Goal: Check status: Check status

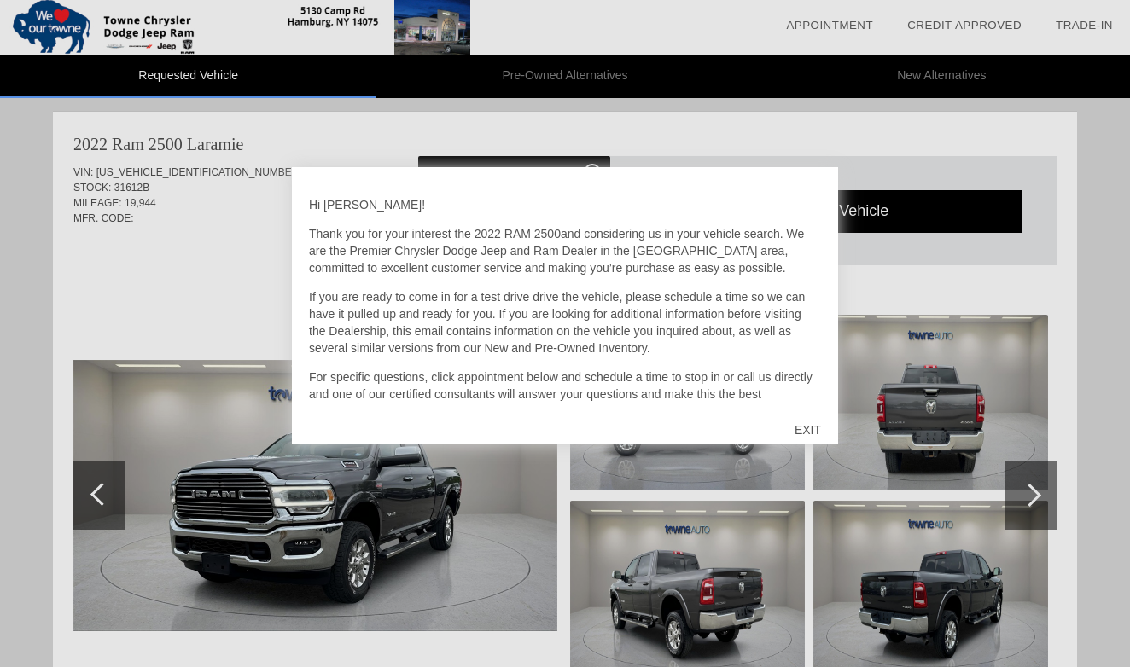
click at [807, 428] on div "EXIT" at bounding box center [807, 429] width 61 height 51
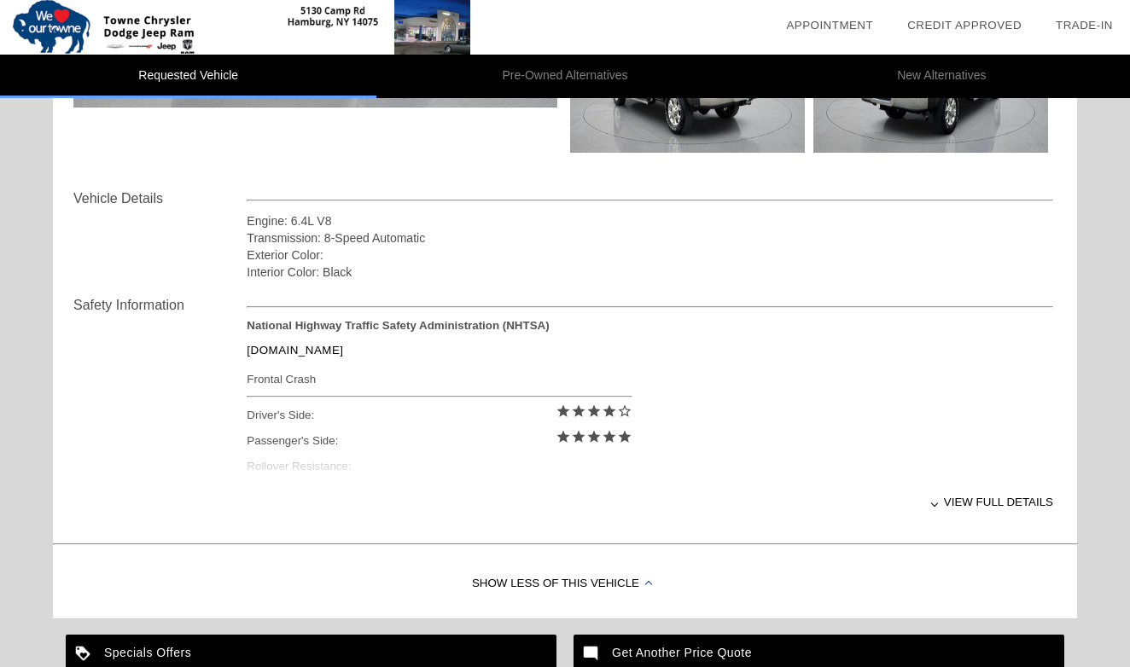
scroll to position [526, 0]
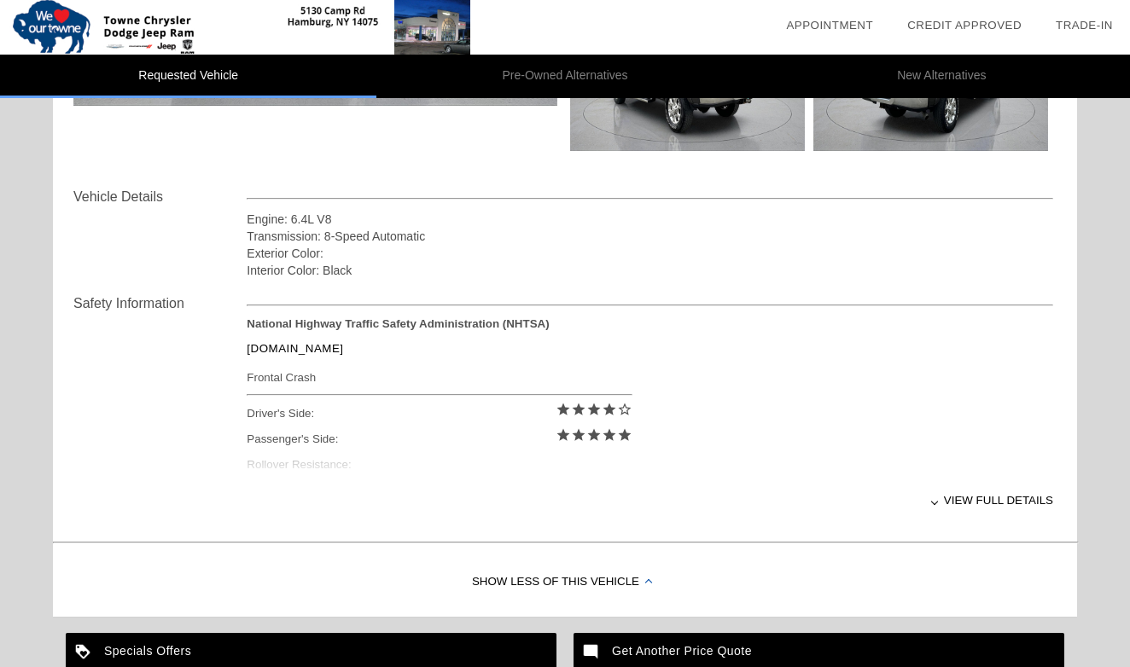
click at [1012, 499] on div "View full details" at bounding box center [650, 501] width 806 height 42
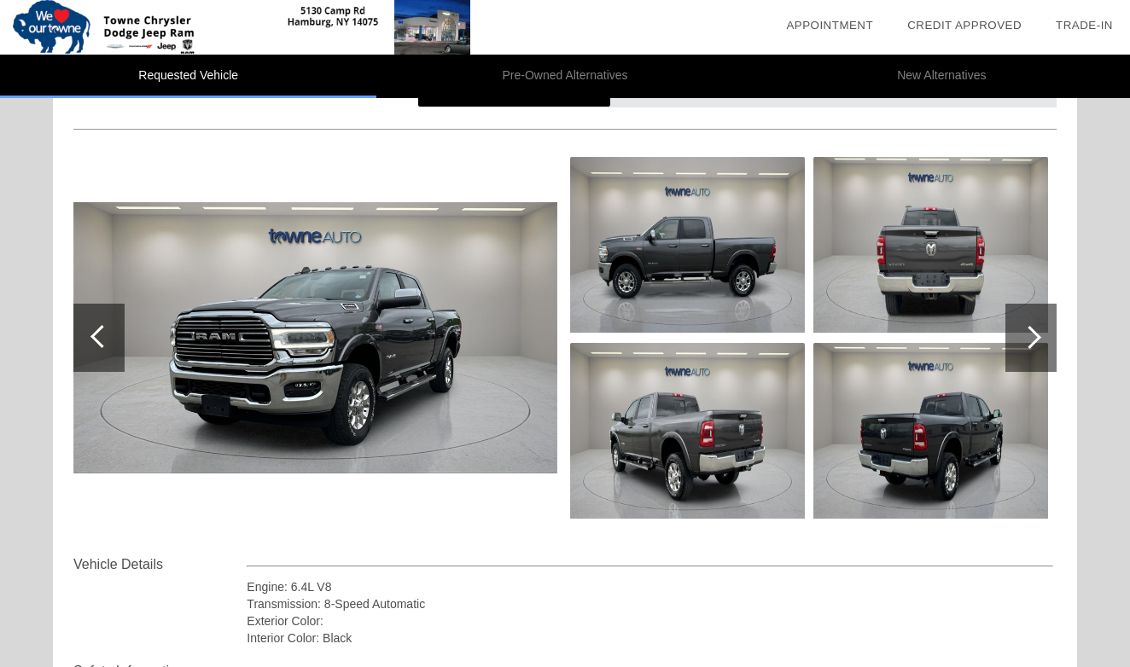
scroll to position [172, 0]
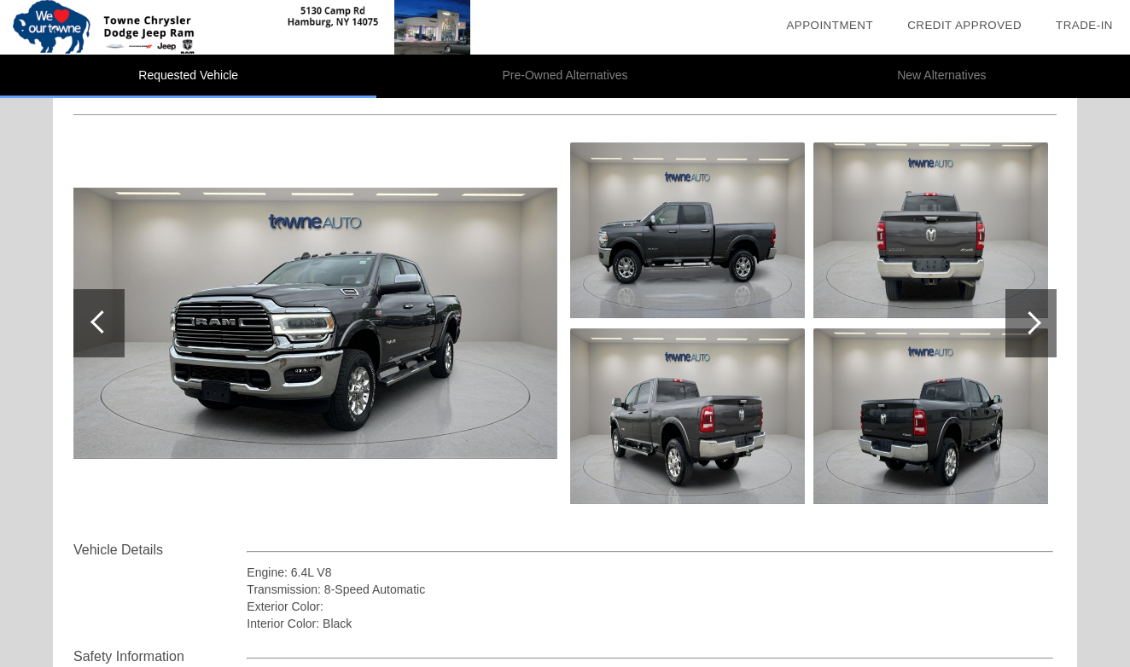
click at [1031, 313] on div at bounding box center [1029, 322] width 23 height 23
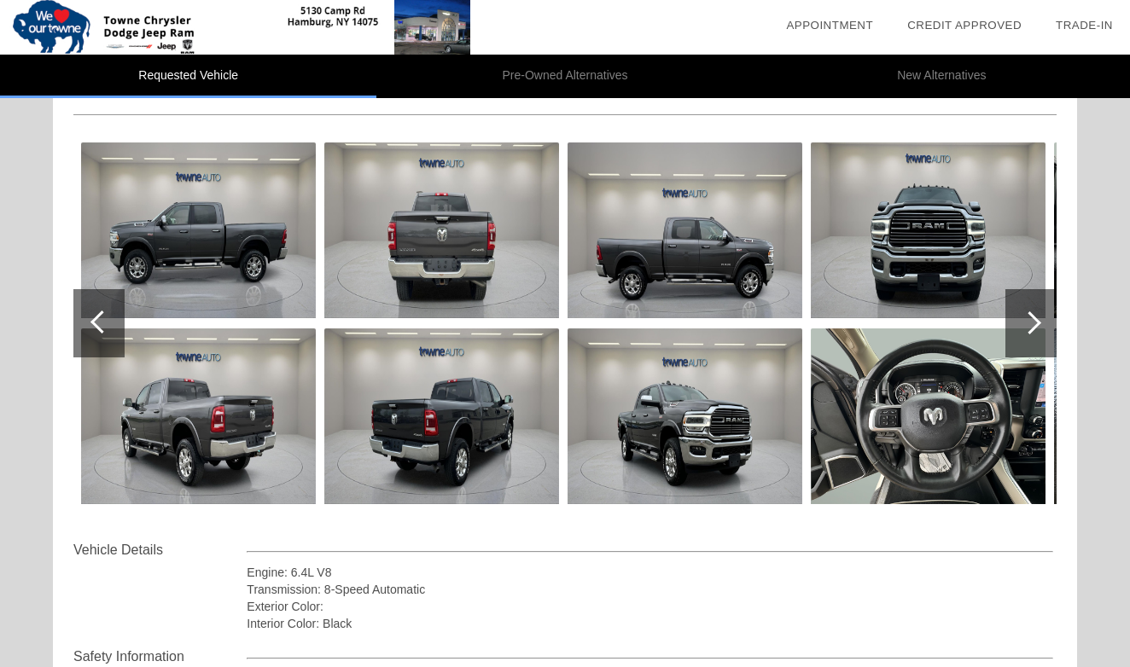
click at [1031, 313] on div at bounding box center [1029, 322] width 23 height 23
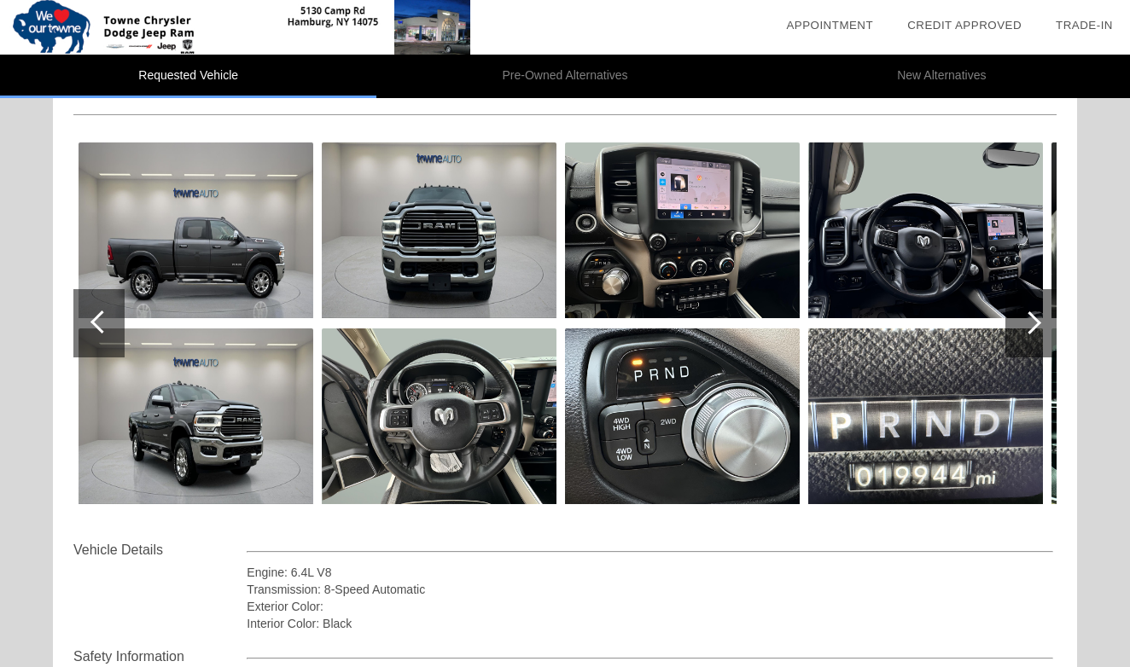
click at [1031, 313] on div at bounding box center [1029, 322] width 23 height 23
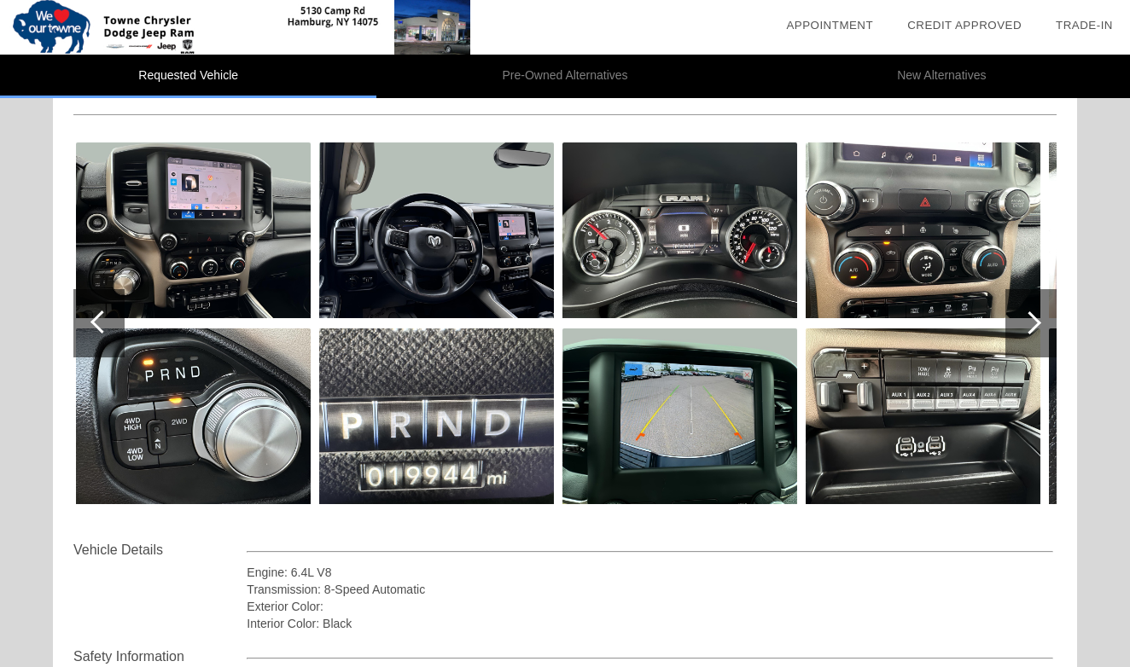
click at [1031, 313] on div at bounding box center [1029, 322] width 23 height 23
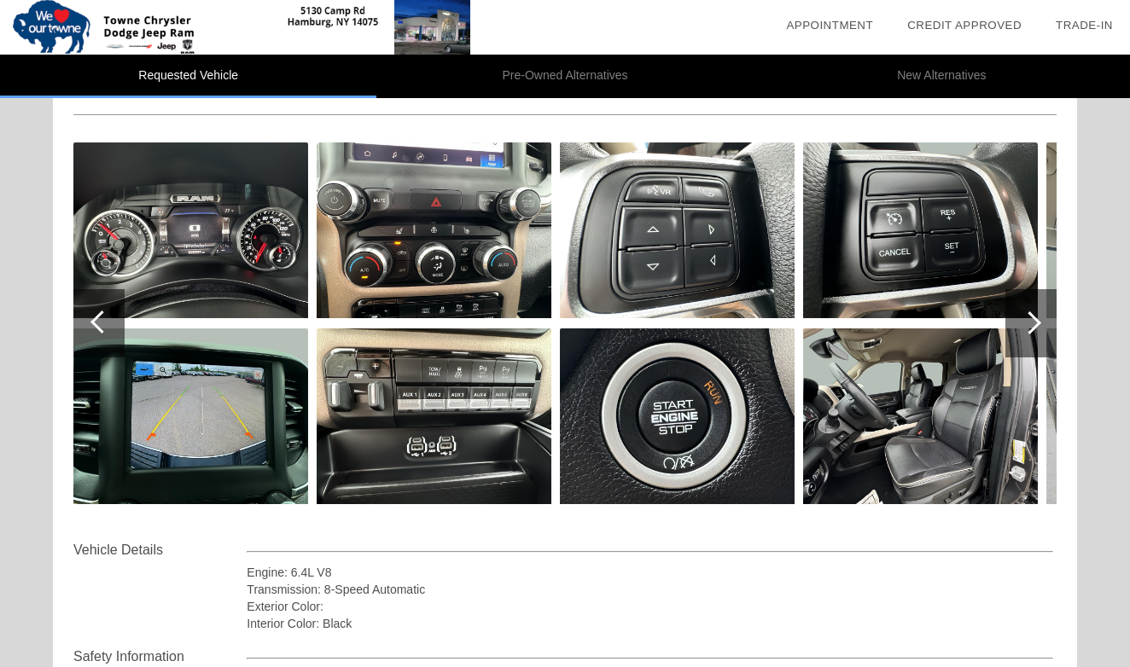
click at [1031, 313] on div at bounding box center [1029, 322] width 23 height 23
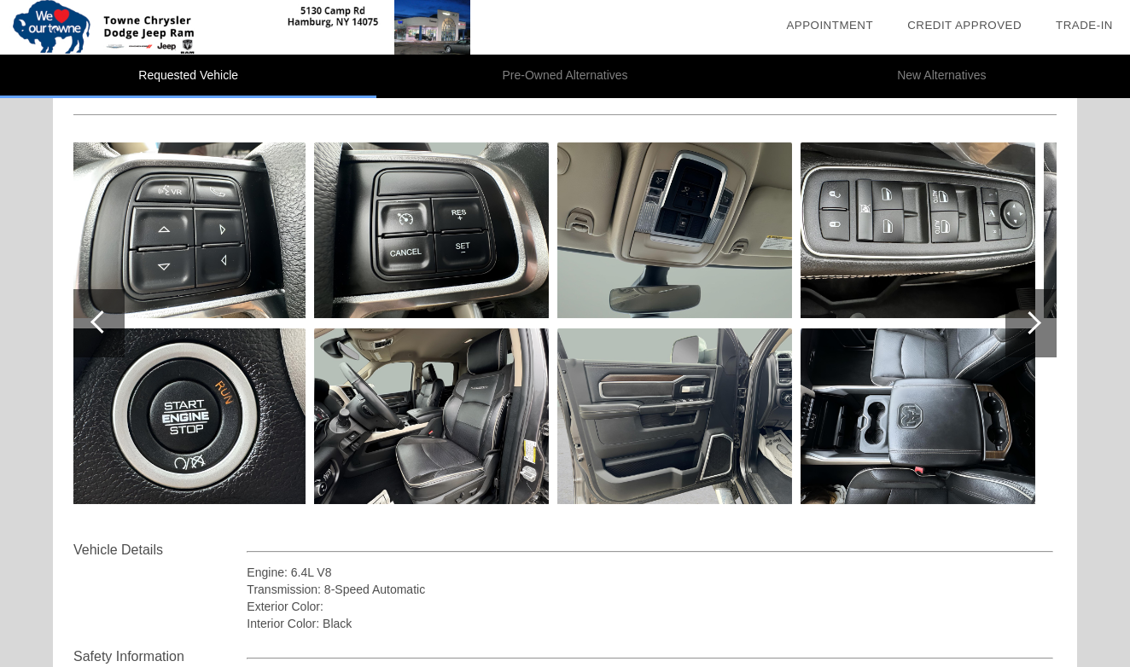
click at [1031, 313] on div at bounding box center [1029, 322] width 23 height 23
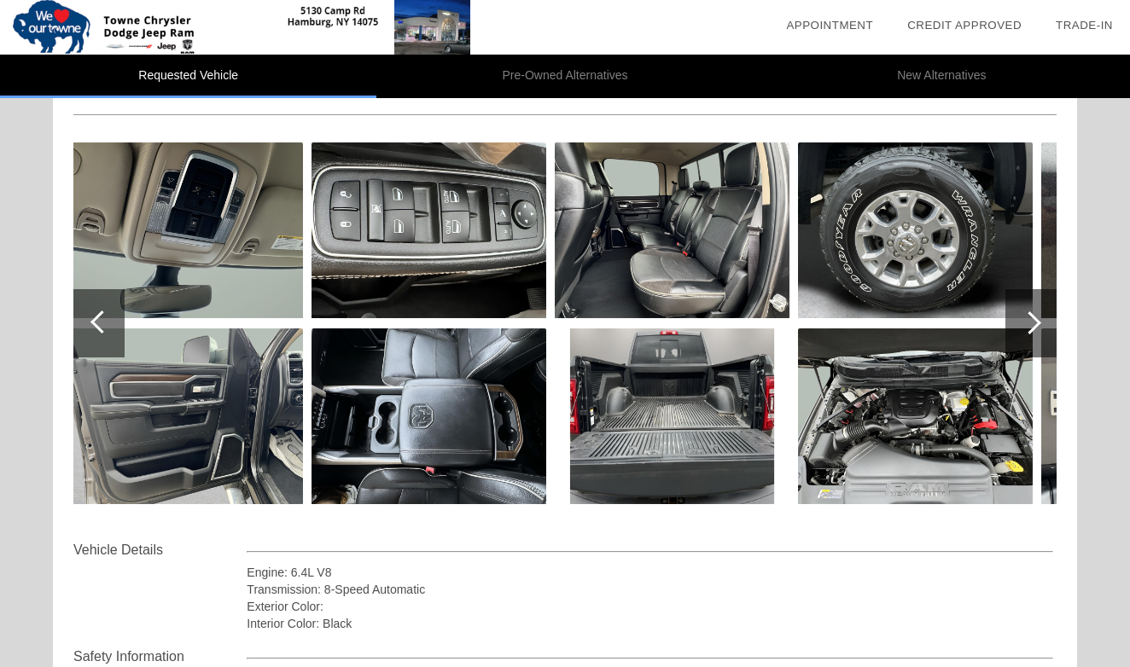
click at [1031, 313] on div at bounding box center [1029, 322] width 23 height 23
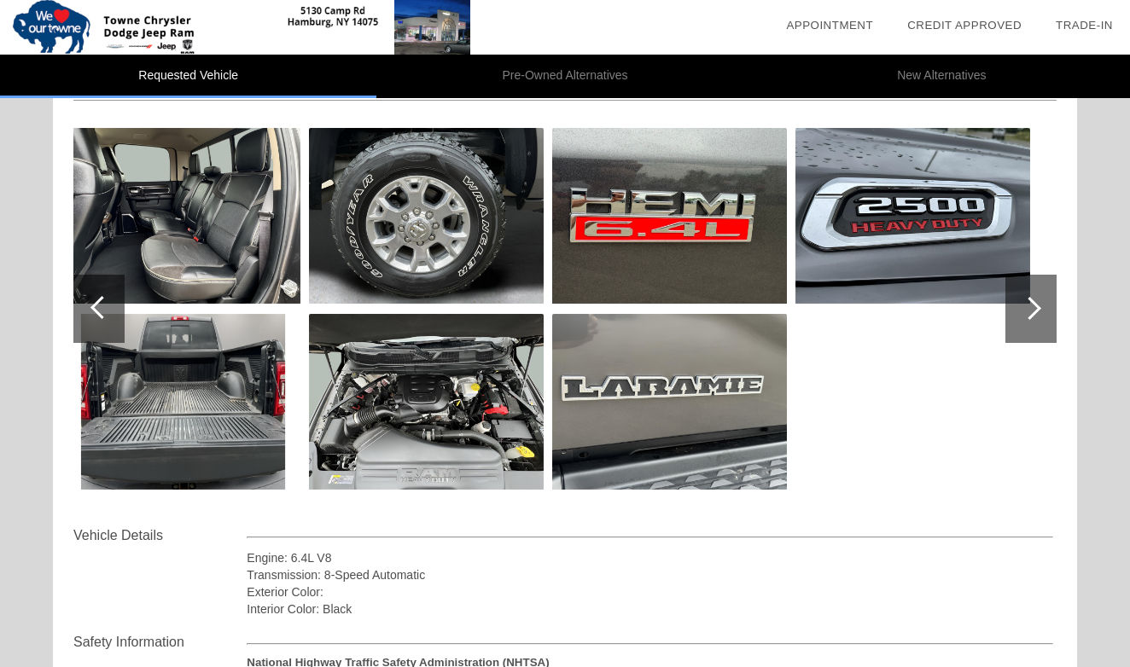
scroll to position [184, 0]
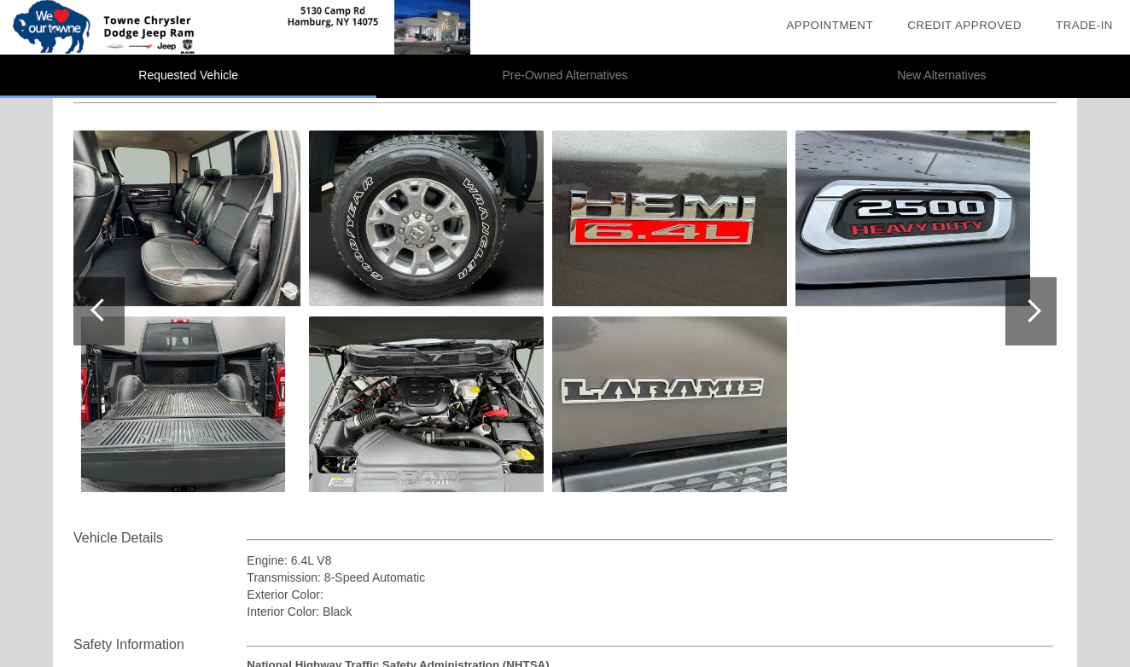
click at [417, 421] on img at bounding box center [426, 405] width 235 height 176
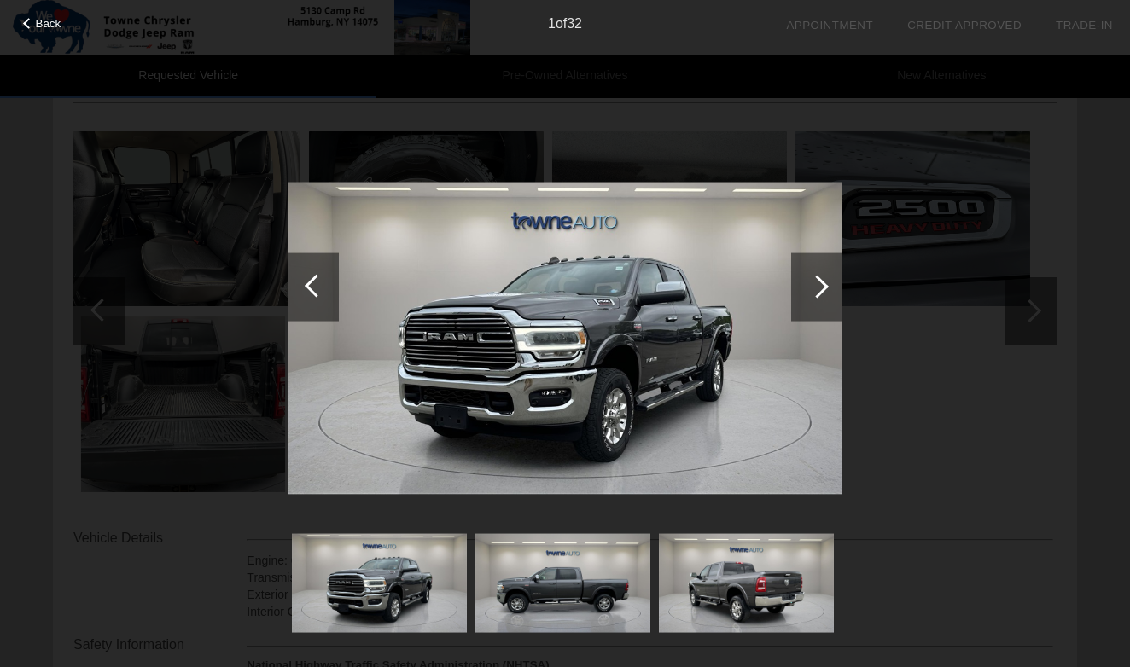
click at [801, 570] on img at bounding box center [746, 583] width 175 height 98
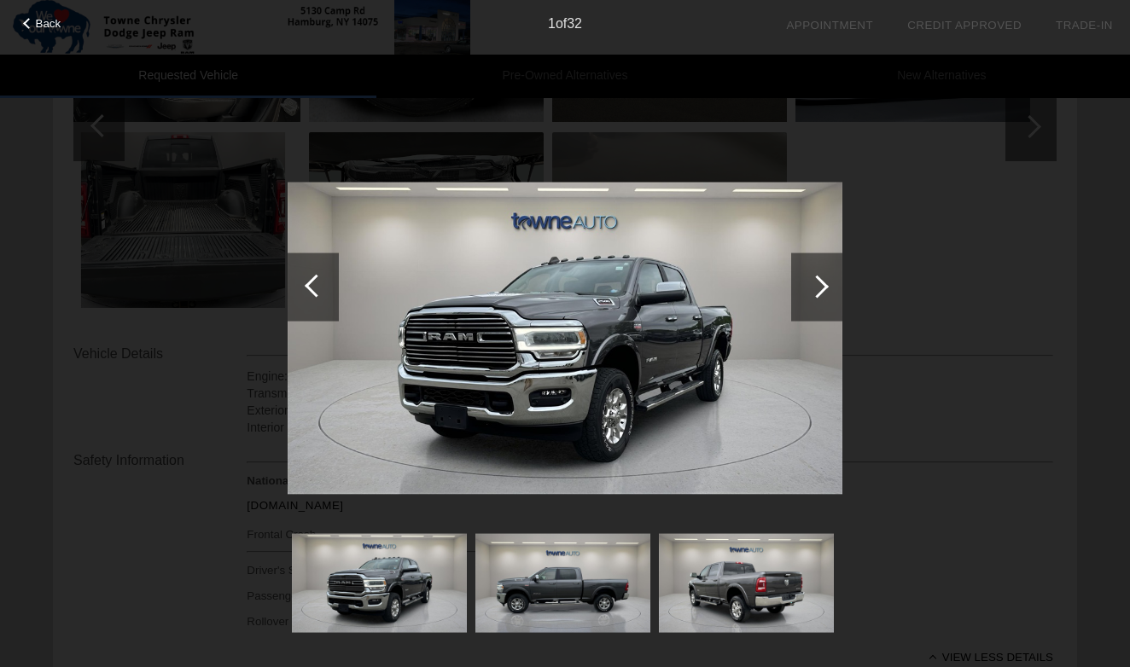
scroll to position [383, 0]
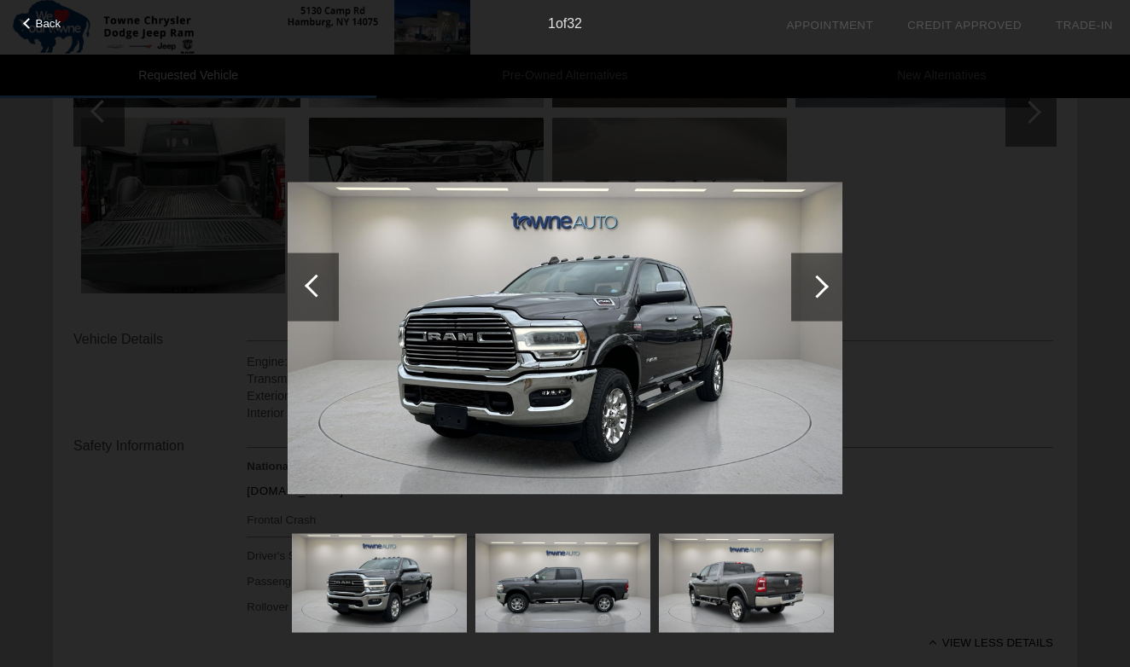
click at [800, 539] on img at bounding box center [746, 583] width 175 height 98
click at [823, 284] on div at bounding box center [816, 286] width 23 height 23
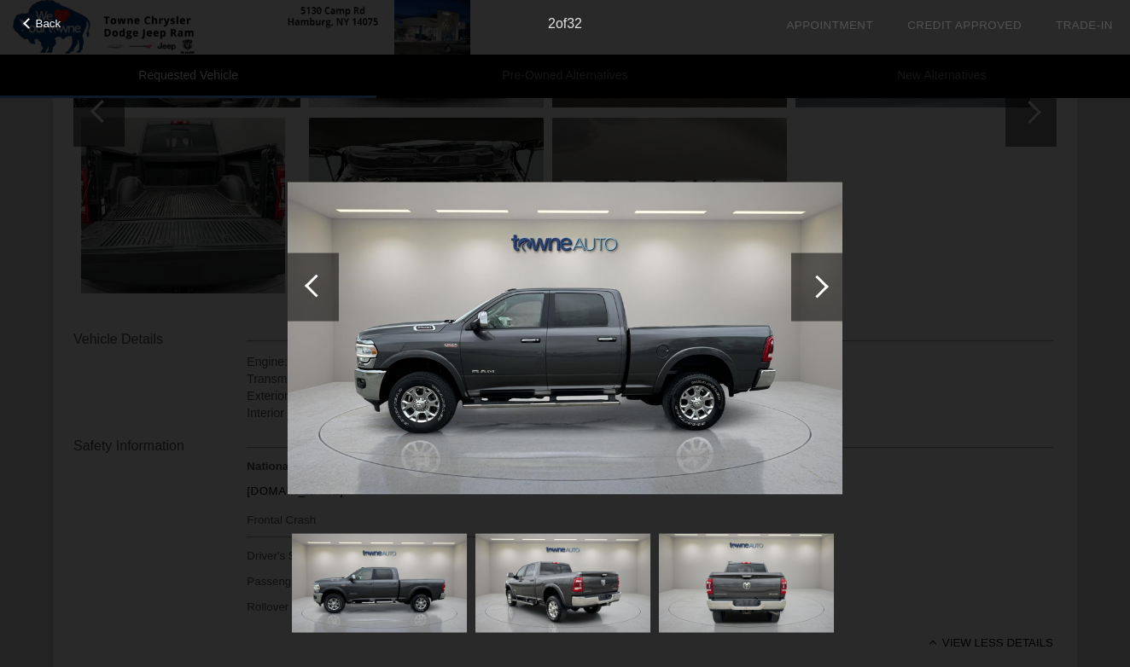
click at [823, 284] on div at bounding box center [816, 286] width 23 height 23
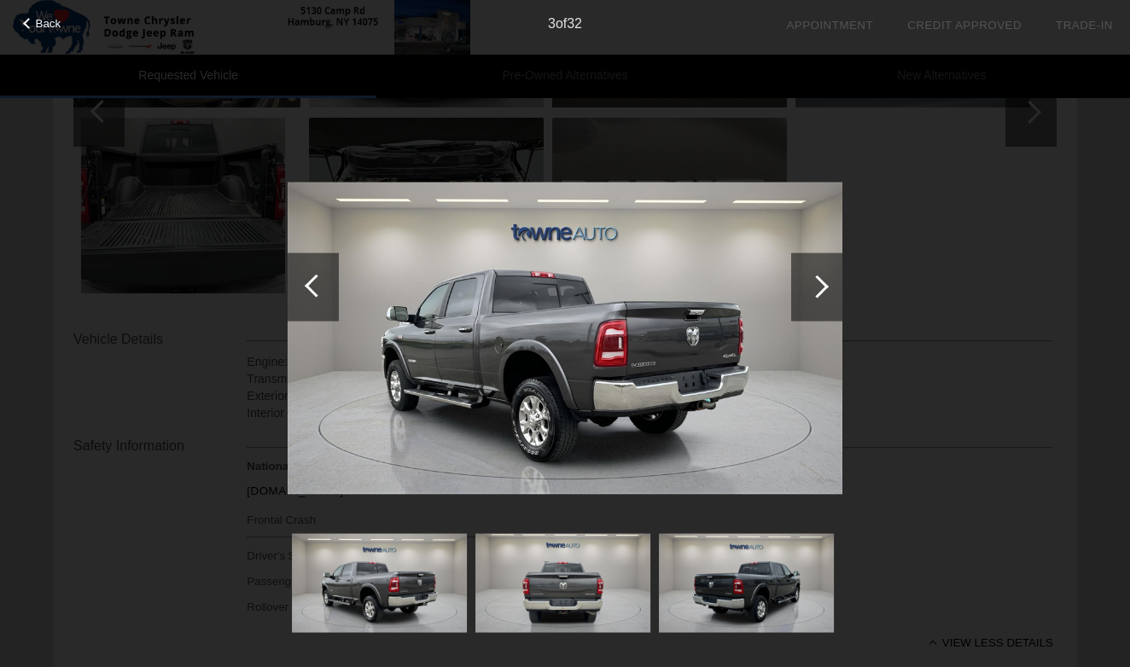
click at [823, 284] on div at bounding box center [816, 286] width 23 height 23
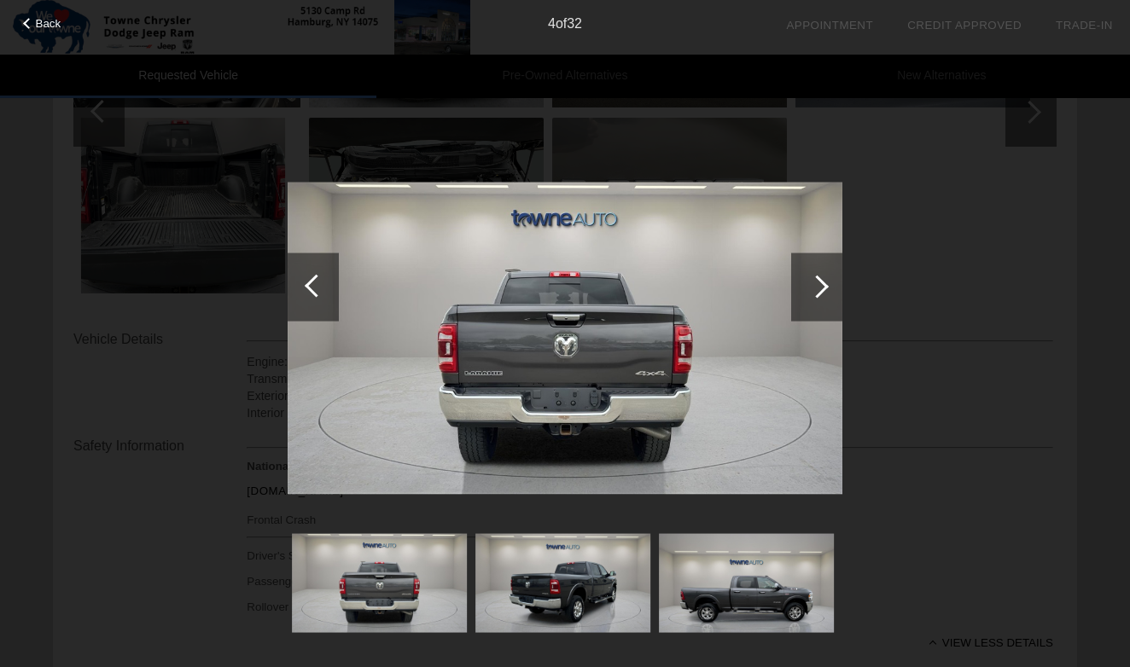
click at [823, 284] on div at bounding box center [816, 286] width 23 height 23
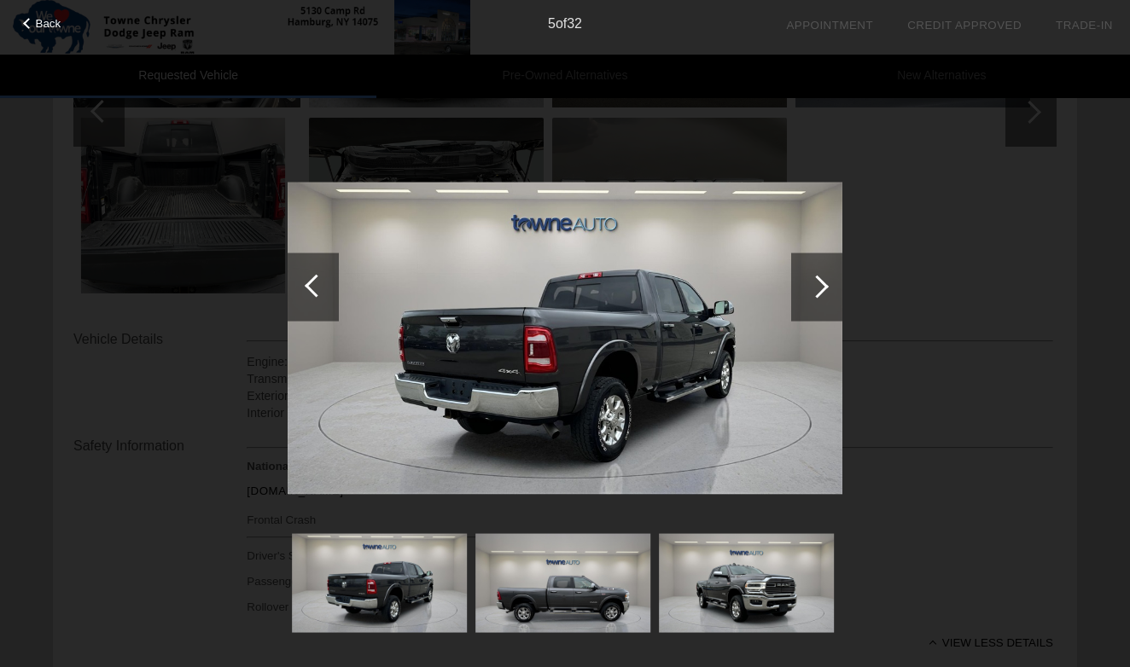
click at [823, 284] on div at bounding box center [816, 286] width 23 height 23
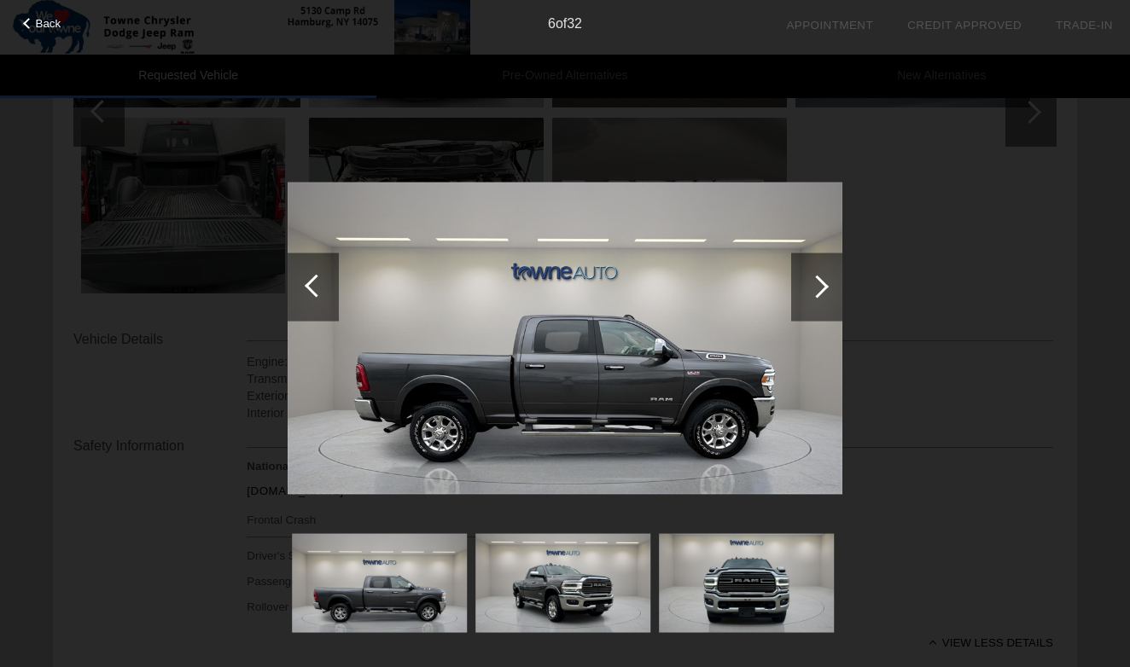
click at [823, 284] on div at bounding box center [816, 286] width 23 height 23
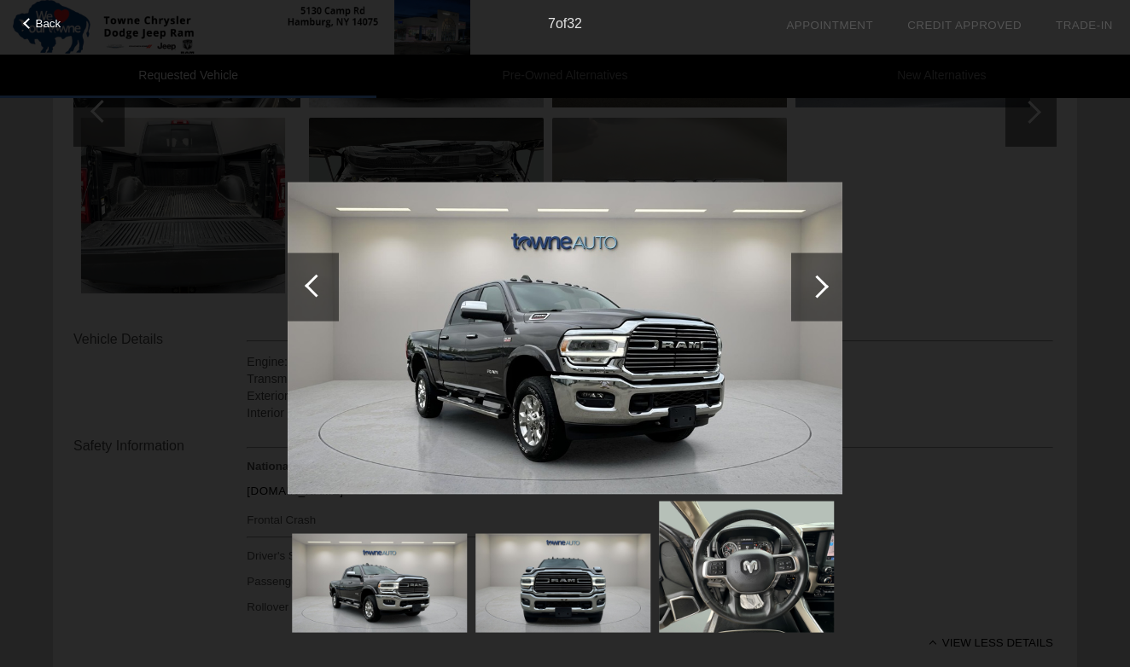
click at [823, 284] on div at bounding box center [816, 286] width 23 height 23
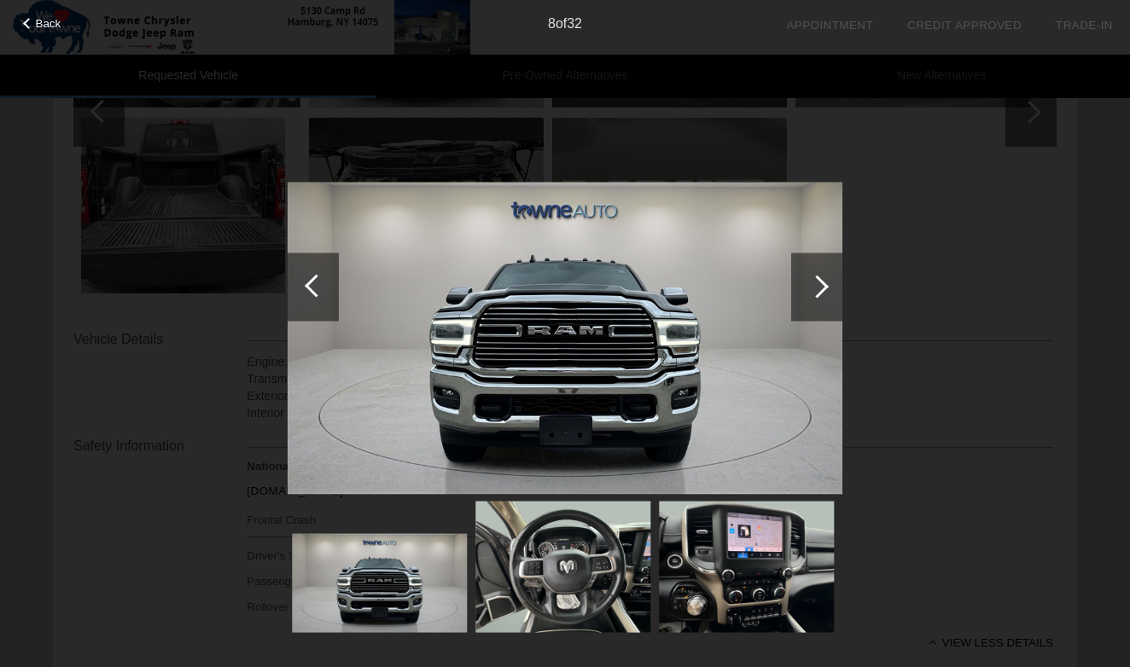
click at [823, 284] on div at bounding box center [816, 286] width 23 height 23
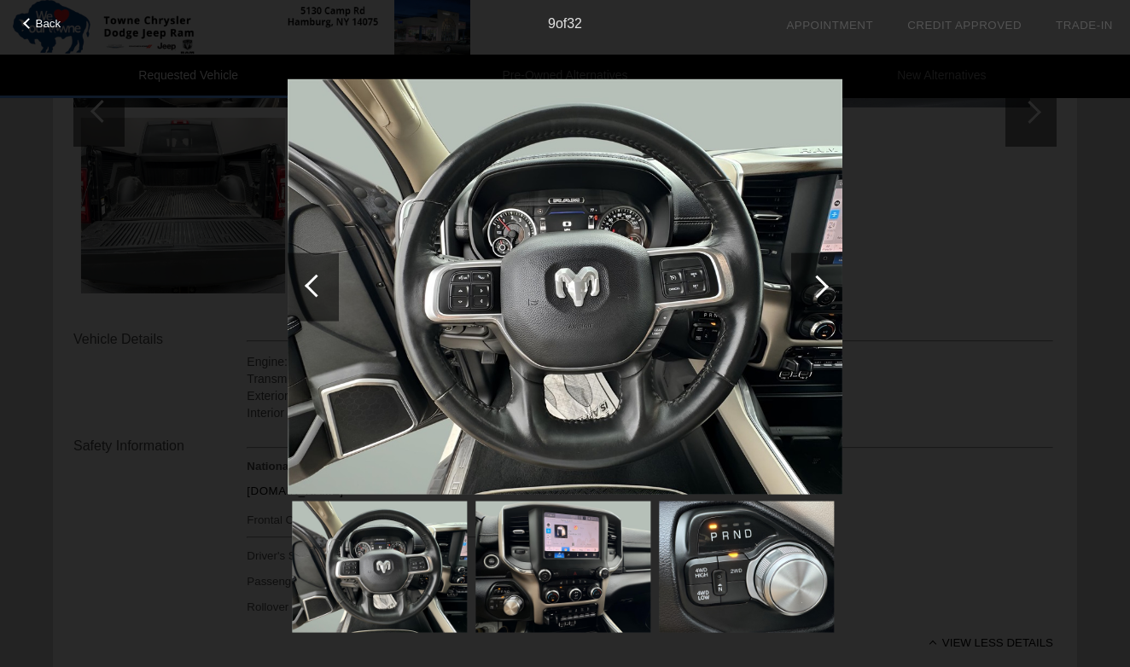
click at [823, 284] on div at bounding box center [816, 286] width 23 height 23
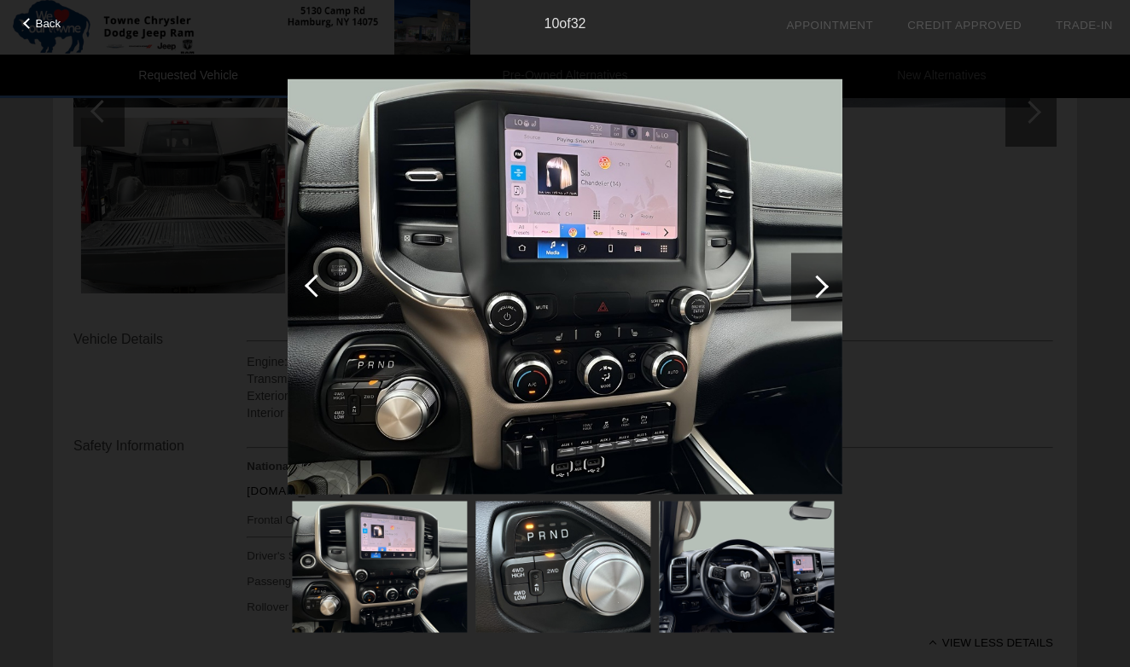
click at [823, 284] on div at bounding box center [816, 286] width 23 height 23
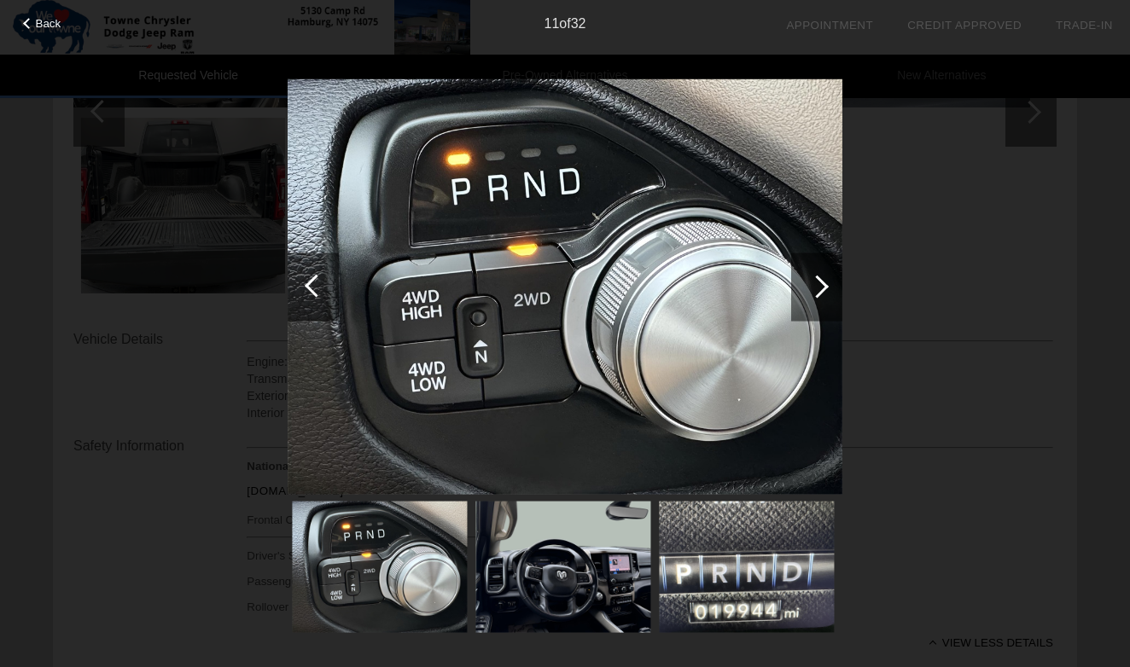
click at [762, 564] on img at bounding box center [746, 567] width 175 height 131
click at [804, 288] on div at bounding box center [816, 287] width 51 height 68
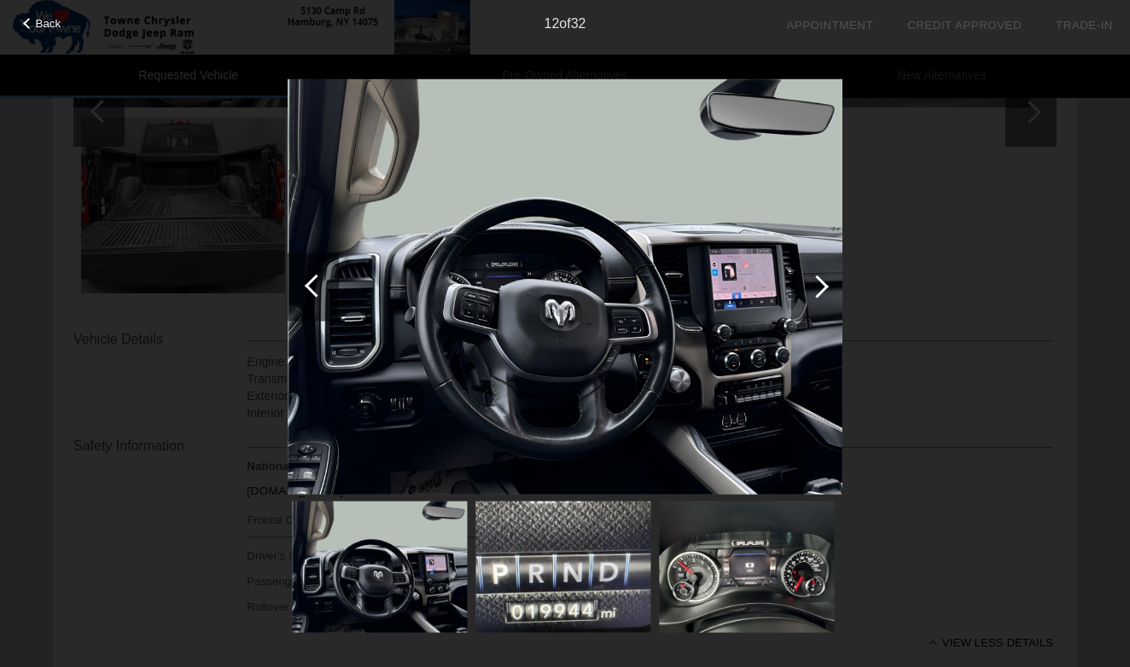
click at [804, 288] on div at bounding box center [816, 287] width 51 height 68
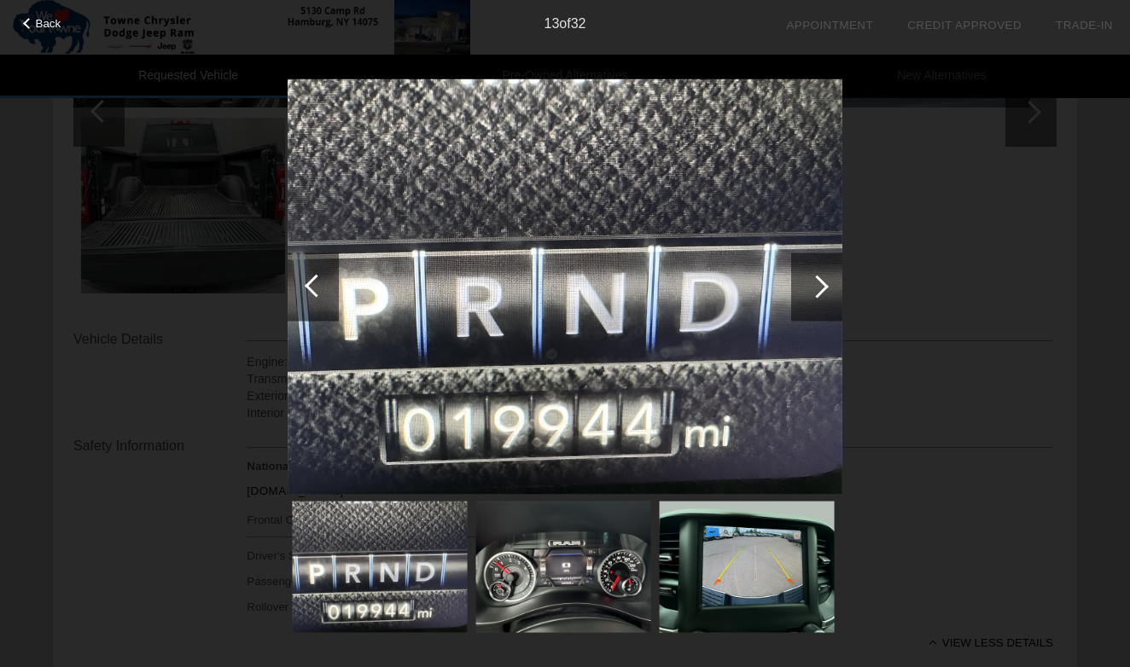
click at [804, 288] on div at bounding box center [816, 287] width 51 height 68
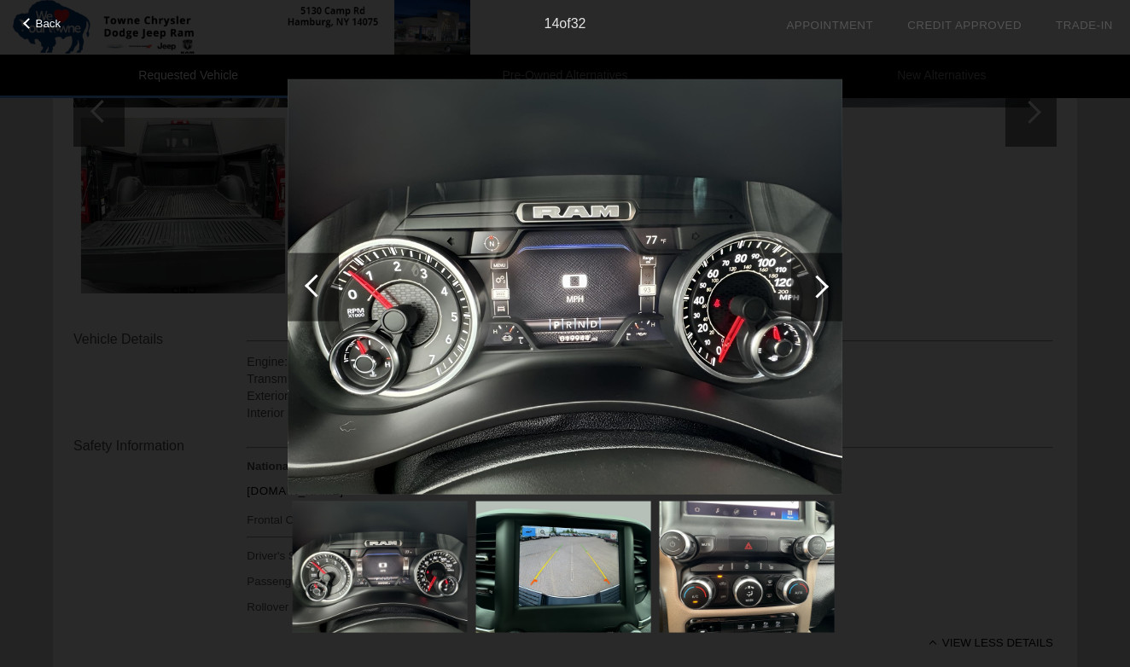
click at [819, 287] on div at bounding box center [816, 286] width 23 height 23
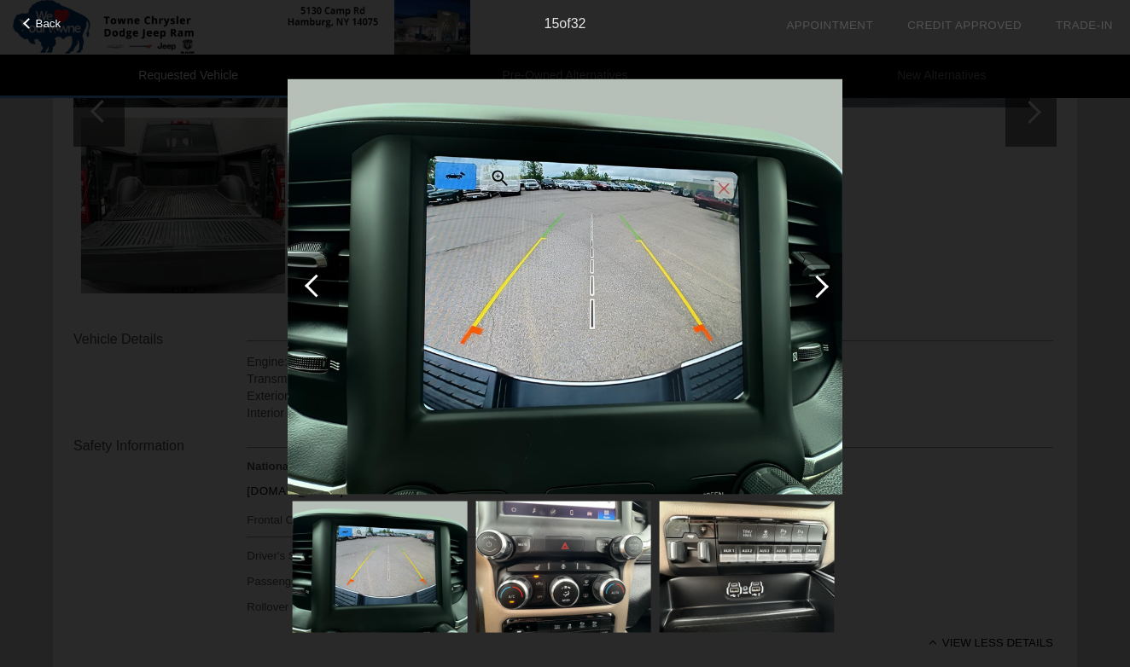
click at [819, 287] on div at bounding box center [816, 286] width 23 height 23
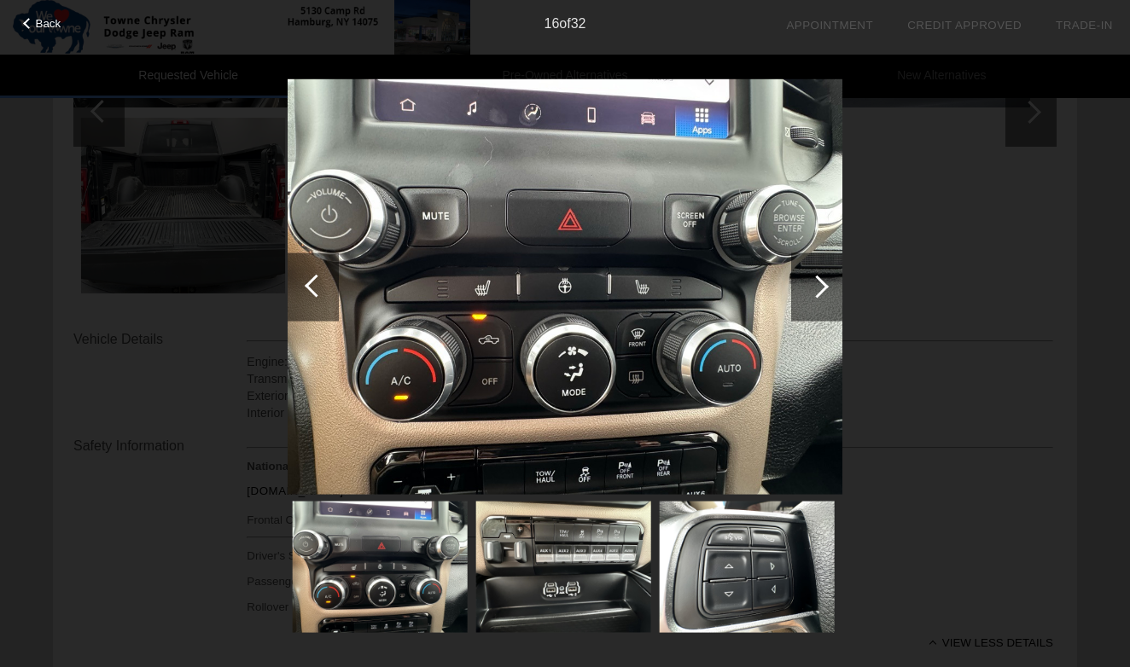
click at [296, 286] on div at bounding box center [313, 287] width 51 height 68
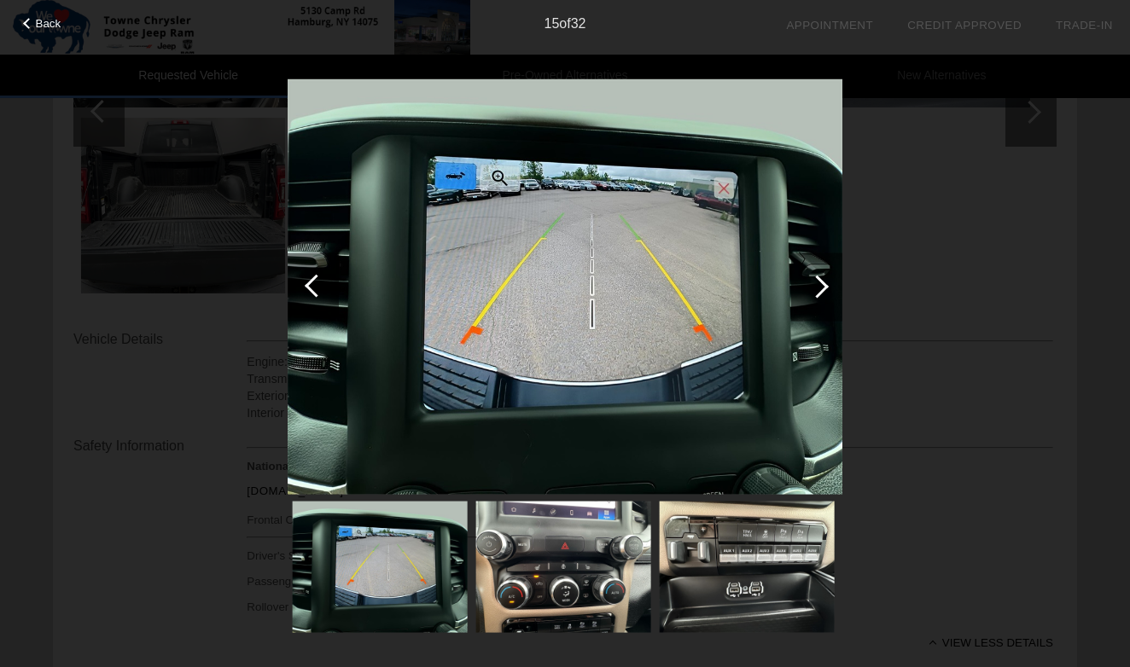
click at [823, 284] on div at bounding box center [816, 286] width 23 height 23
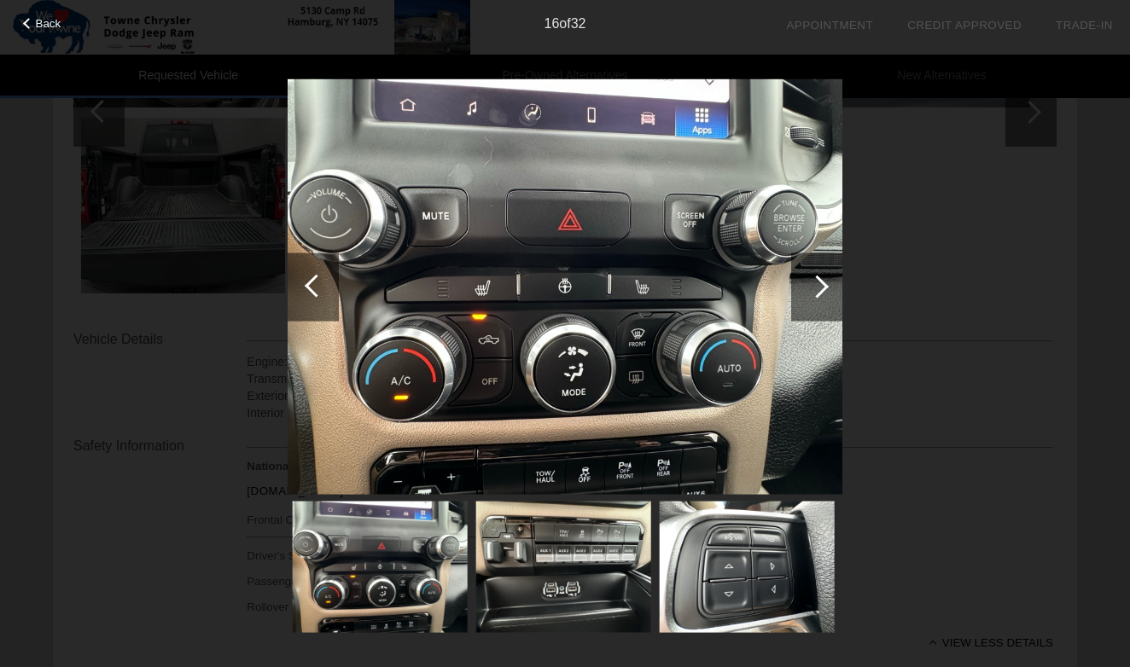
click at [823, 284] on div at bounding box center [816, 286] width 23 height 23
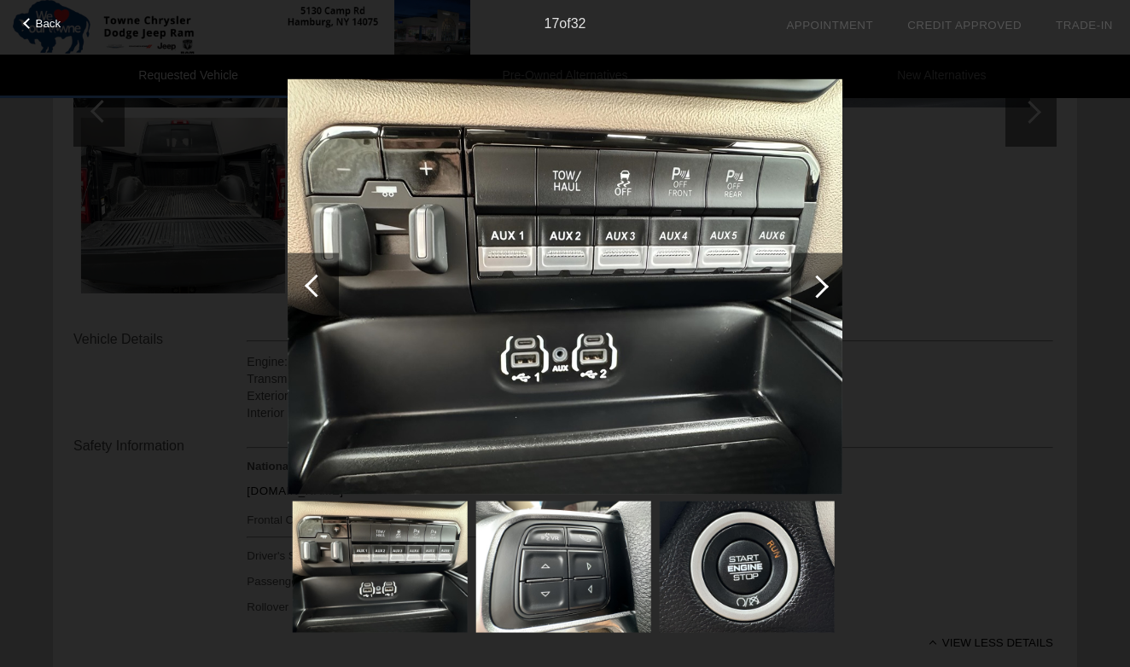
click at [811, 282] on div at bounding box center [816, 286] width 23 height 23
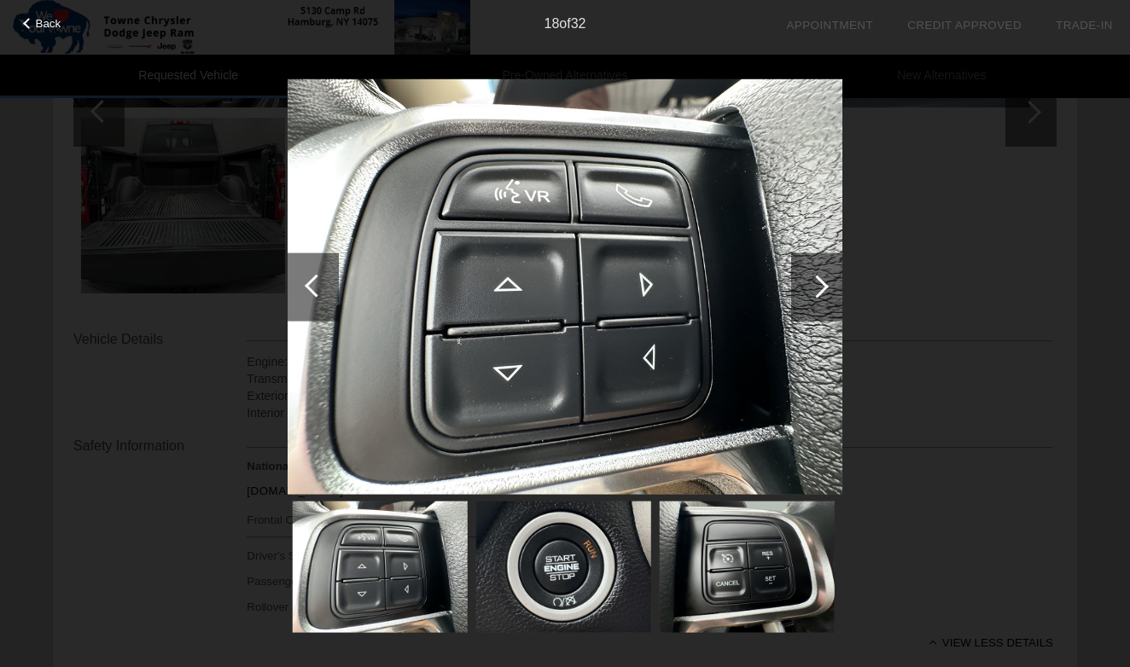
click at [811, 282] on div at bounding box center [816, 286] width 23 height 23
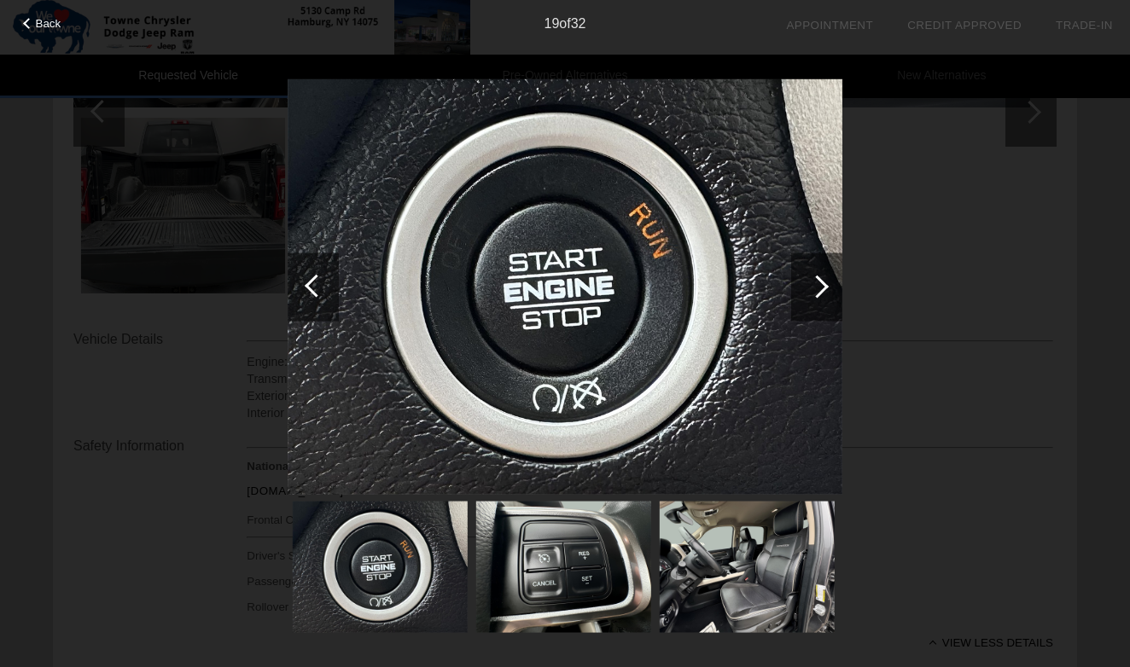
click at [811, 282] on div at bounding box center [816, 286] width 23 height 23
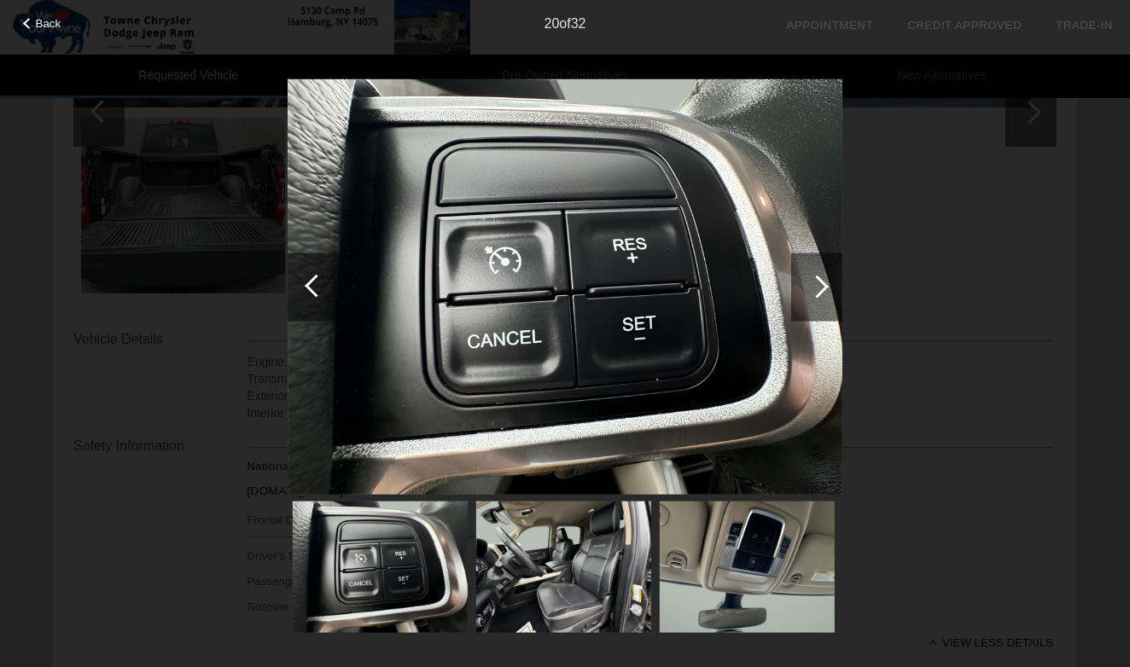
click at [811, 282] on div at bounding box center [816, 286] width 23 height 23
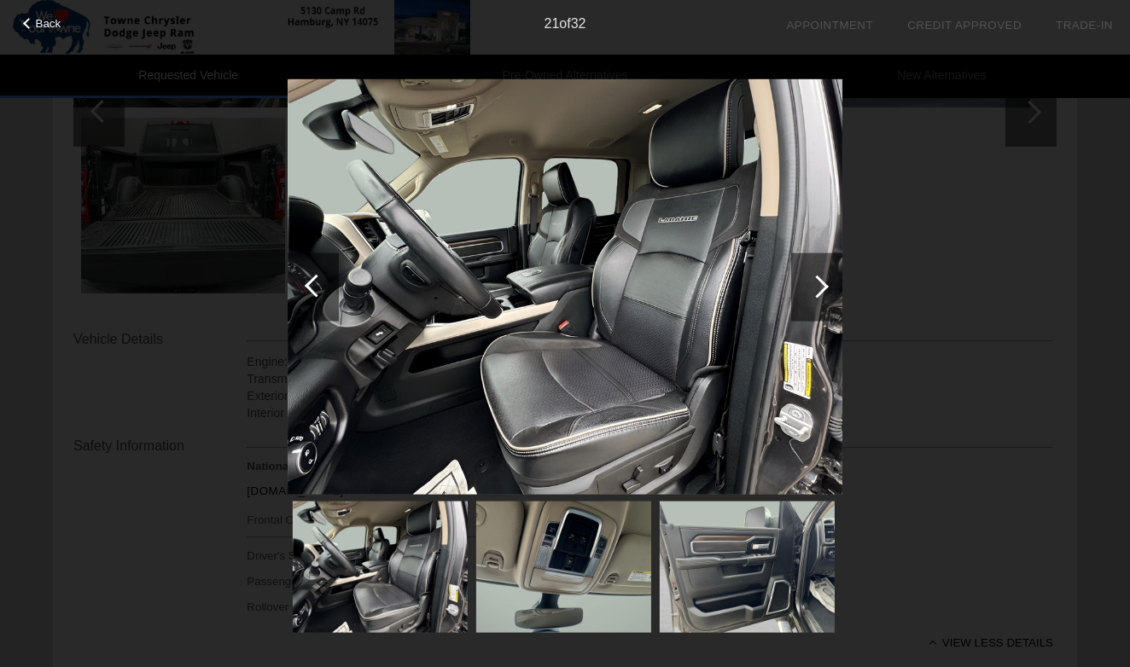
click at [811, 282] on div at bounding box center [816, 286] width 23 height 23
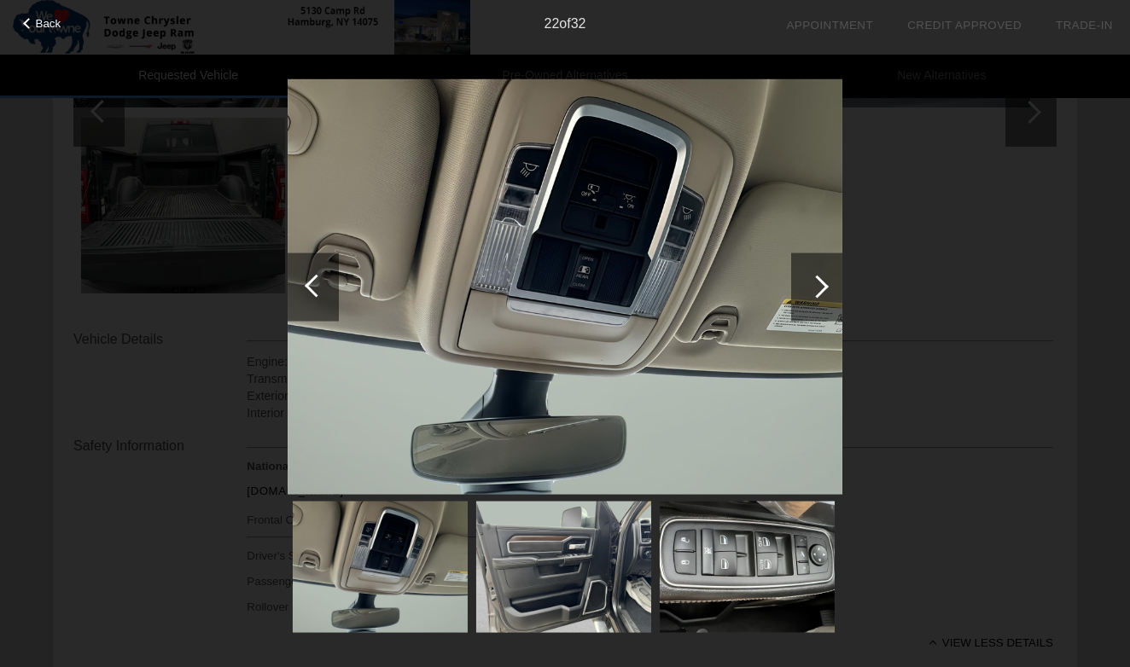
click at [811, 282] on div at bounding box center [816, 286] width 23 height 23
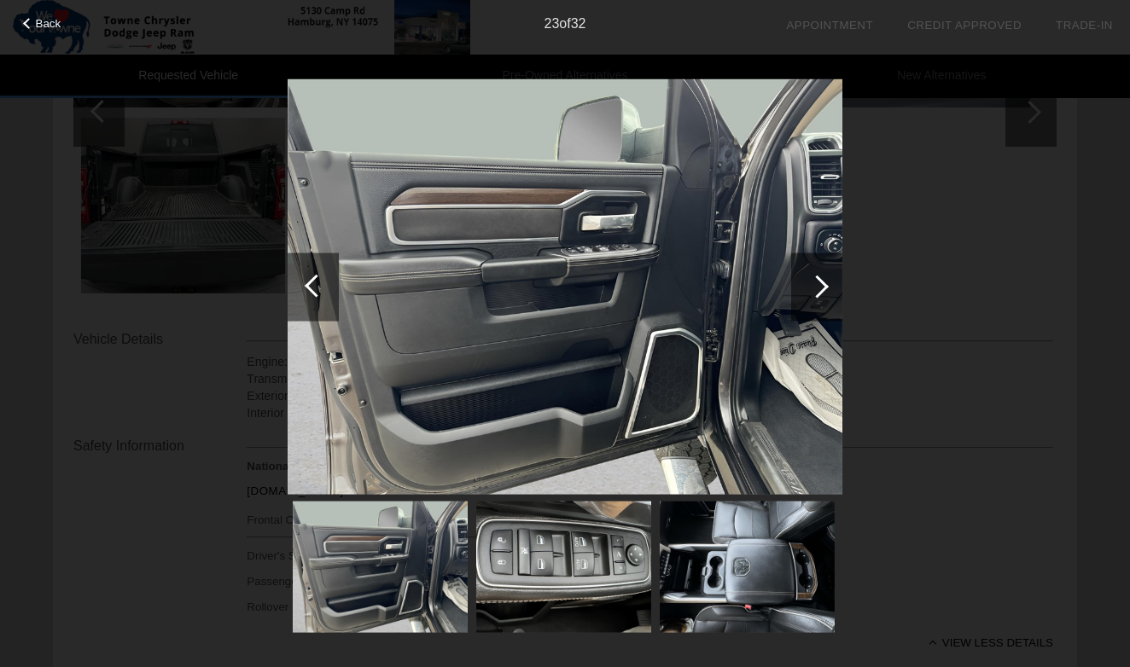
click at [811, 282] on div at bounding box center [816, 286] width 23 height 23
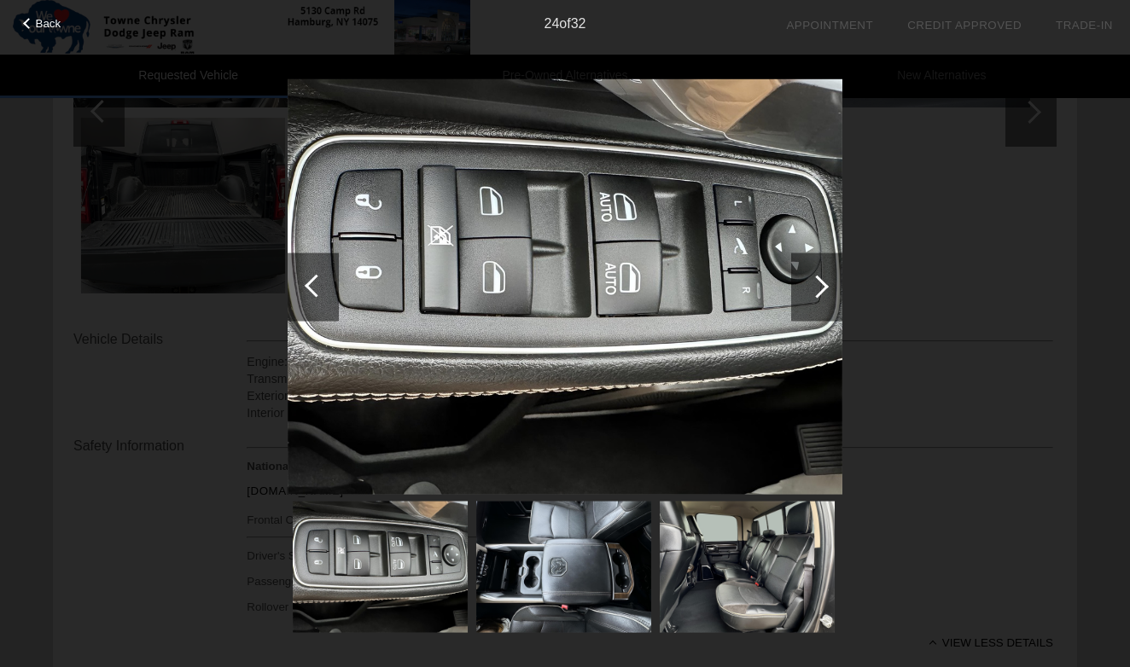
click at [811, 282] on div at bounding box center [816, 286] width 23 height 23
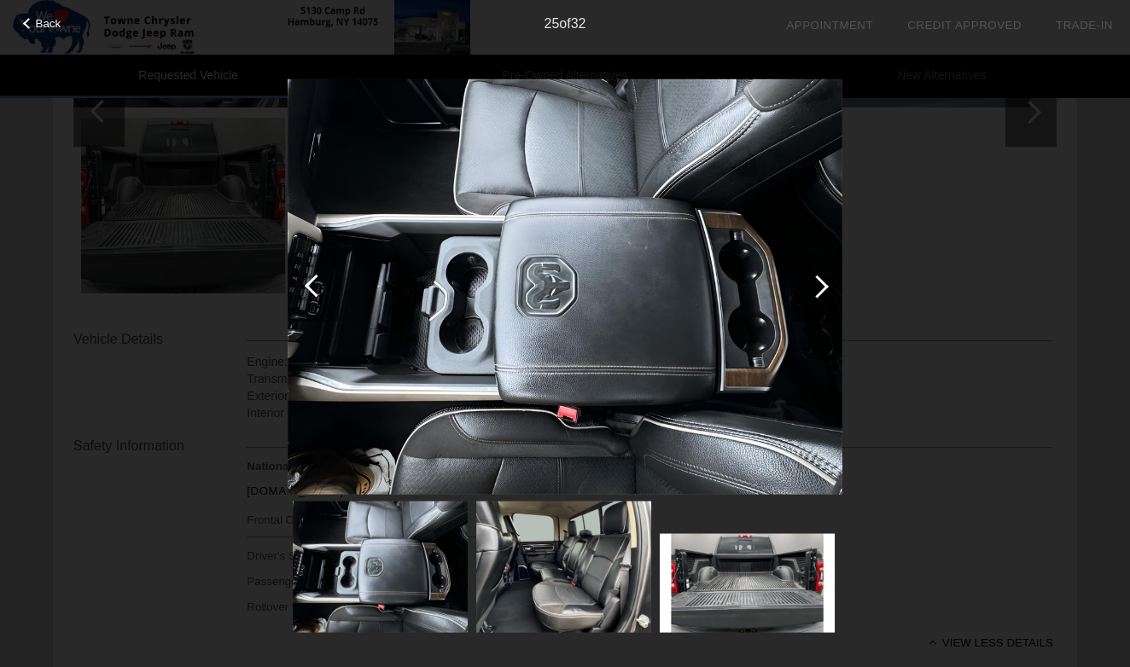
click at [811, 282] on div at bounding box center [816, 286] width 23 height 23
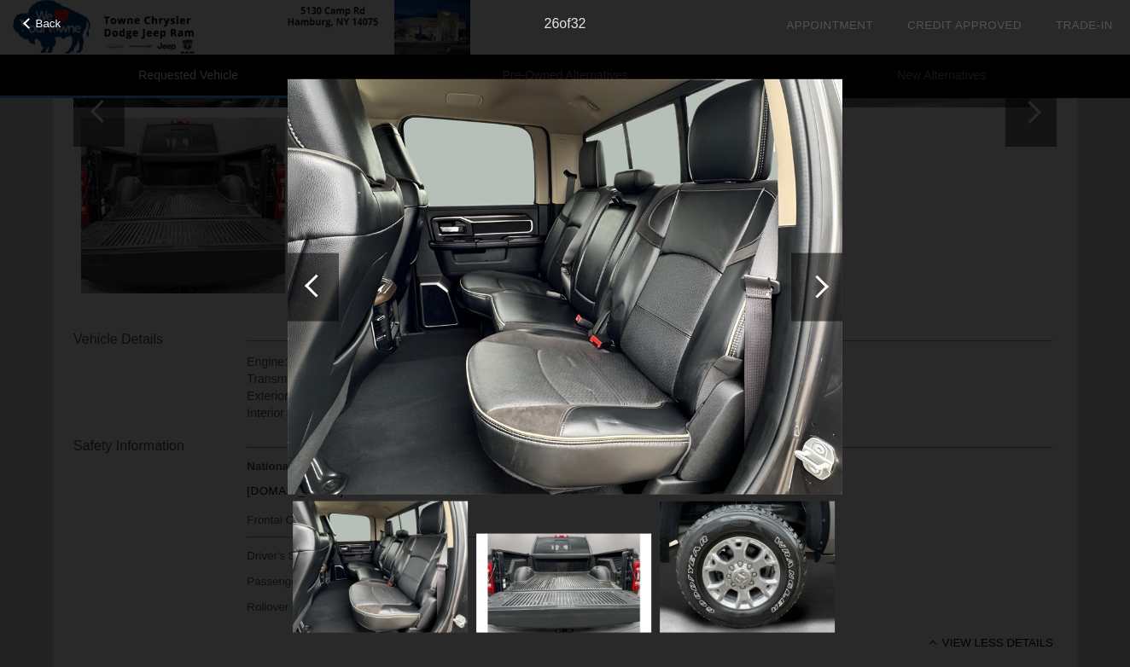
click at [811, 282] on div at bounding box center [816, 286] width 23 height 23
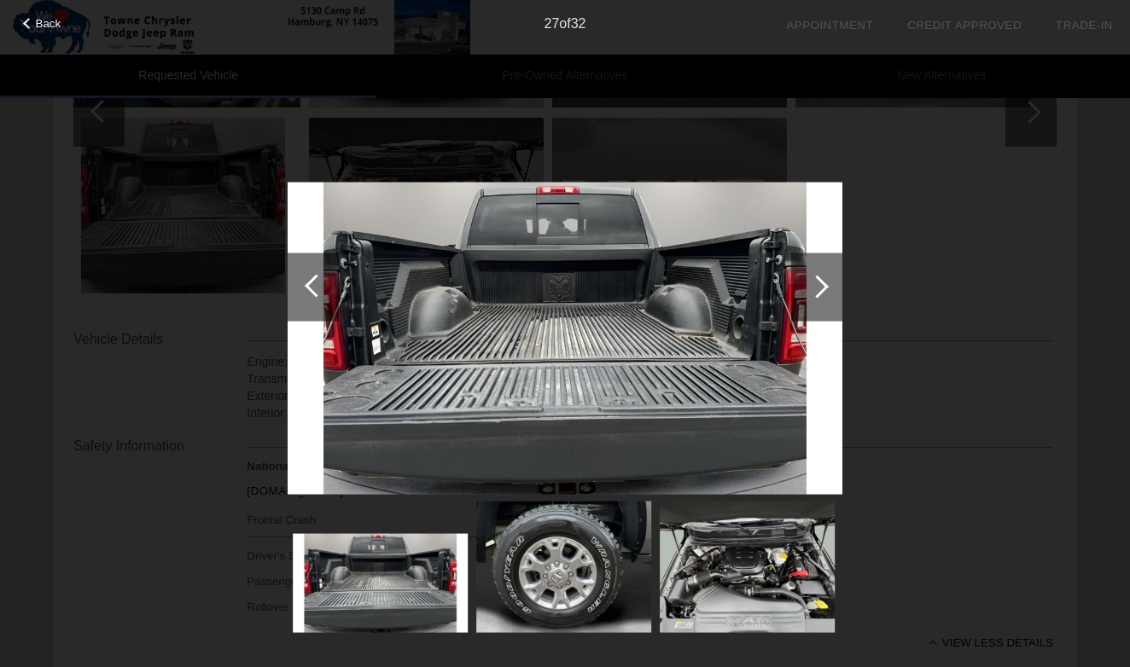
click at [811, 282] on div at bounding box center [816, 286] width 23 height 23
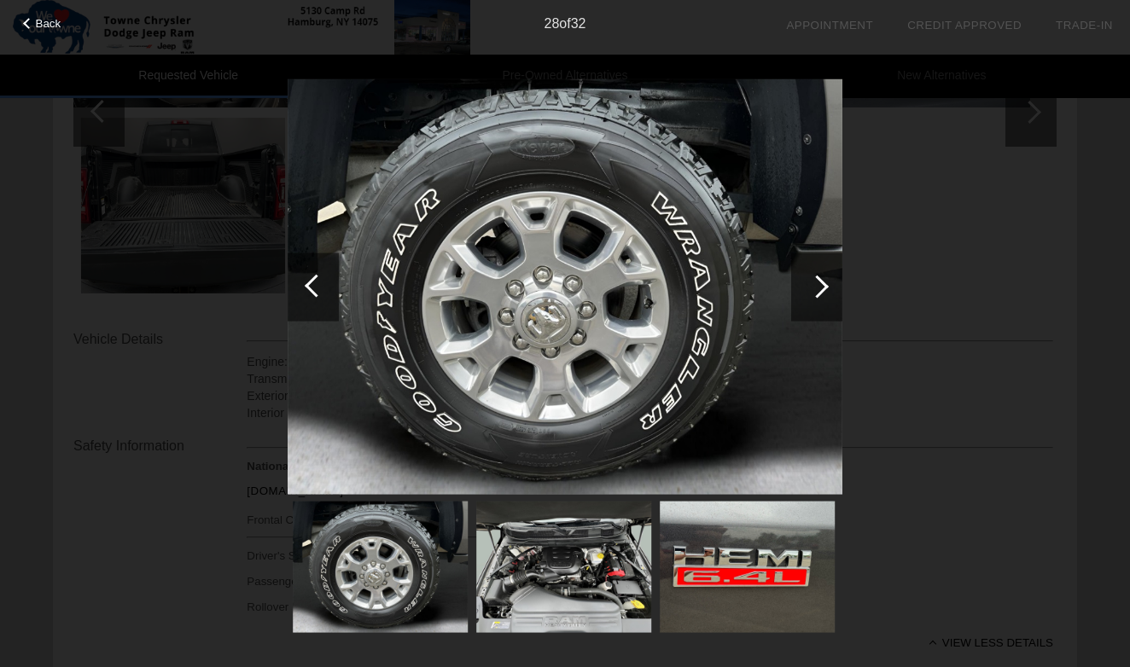
click at [811, 282] on div at bounding box center [816, 286] width 23 height 23
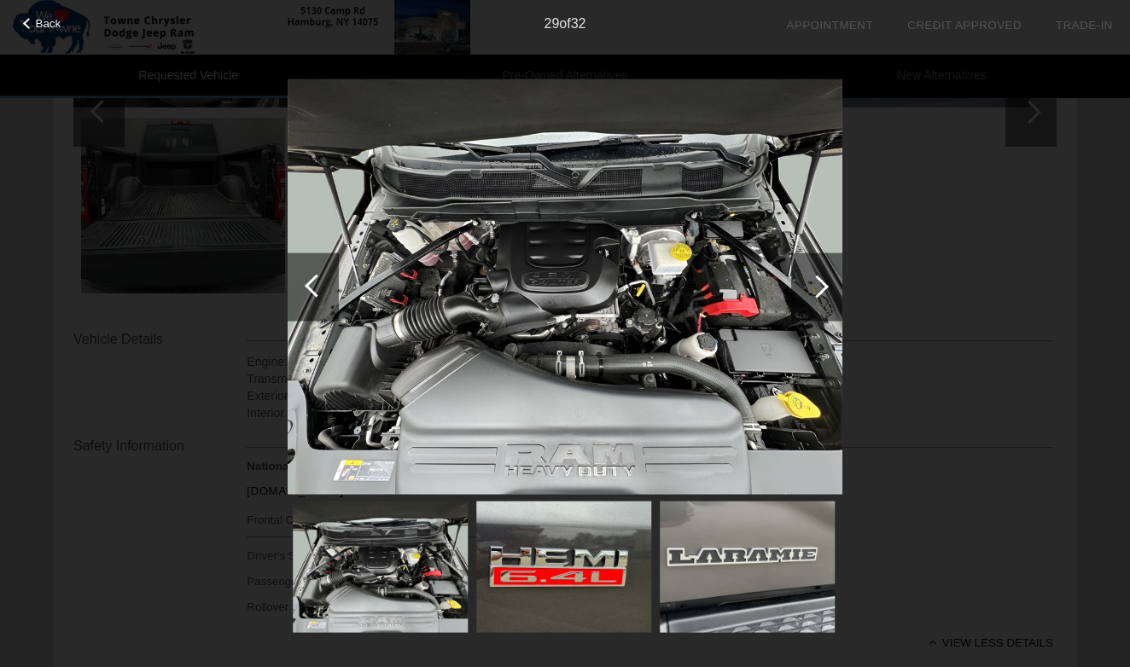
click at [823, 282] on div at bounding box center [816, 286] width 23 height 23
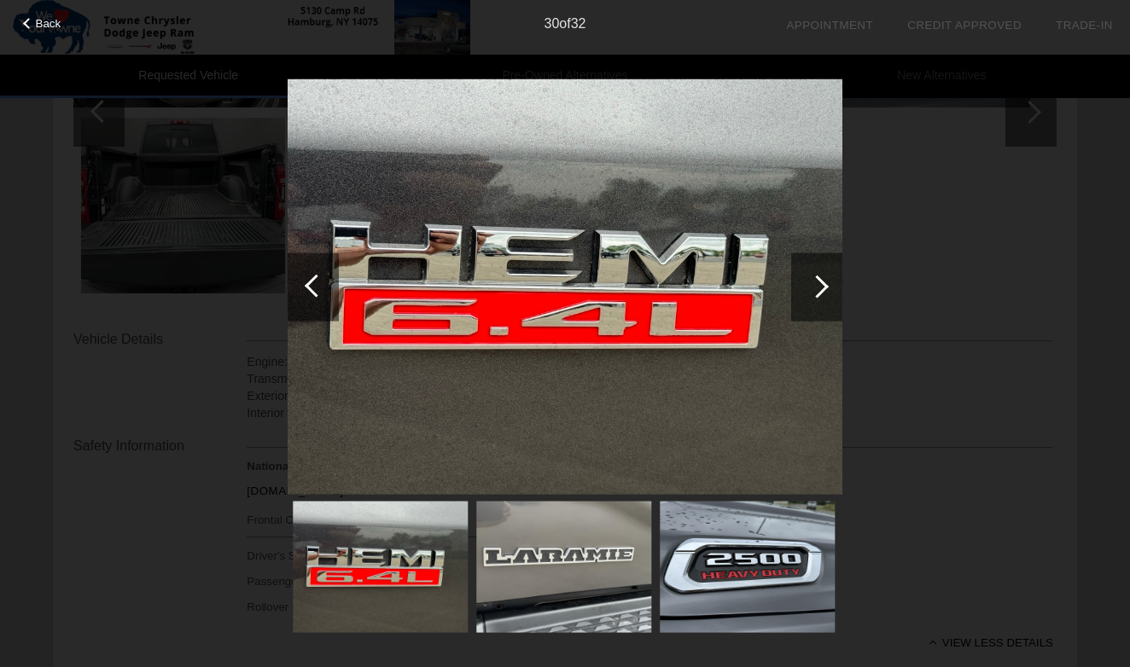
click at [823, 282] on div at bounding box center [816, 286] width 23 height 23
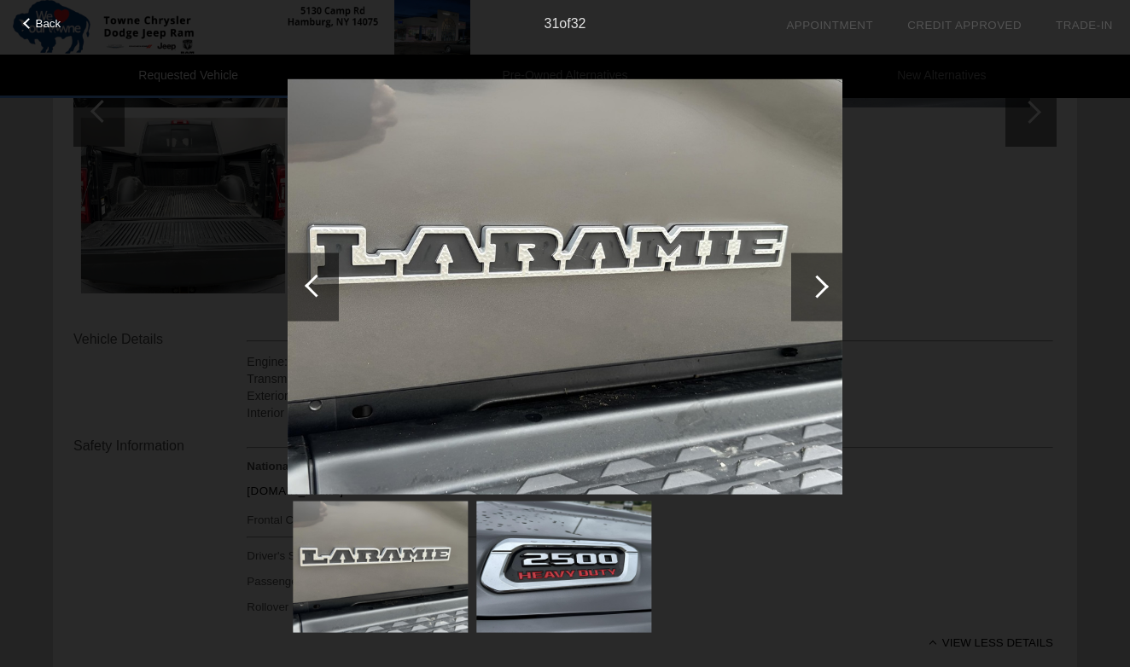
click at [823, 282] on div at bounding box center [816, 286] width 23 height 23
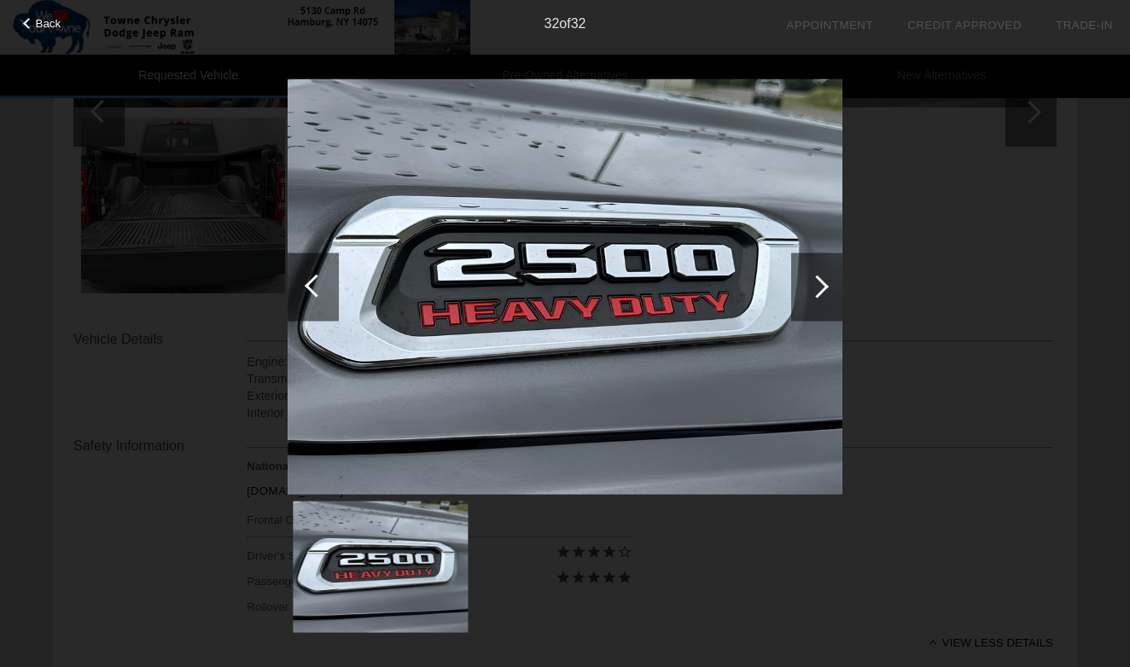
click at [823, 282] on div at bounding box center [816, 286] width 23 height 23
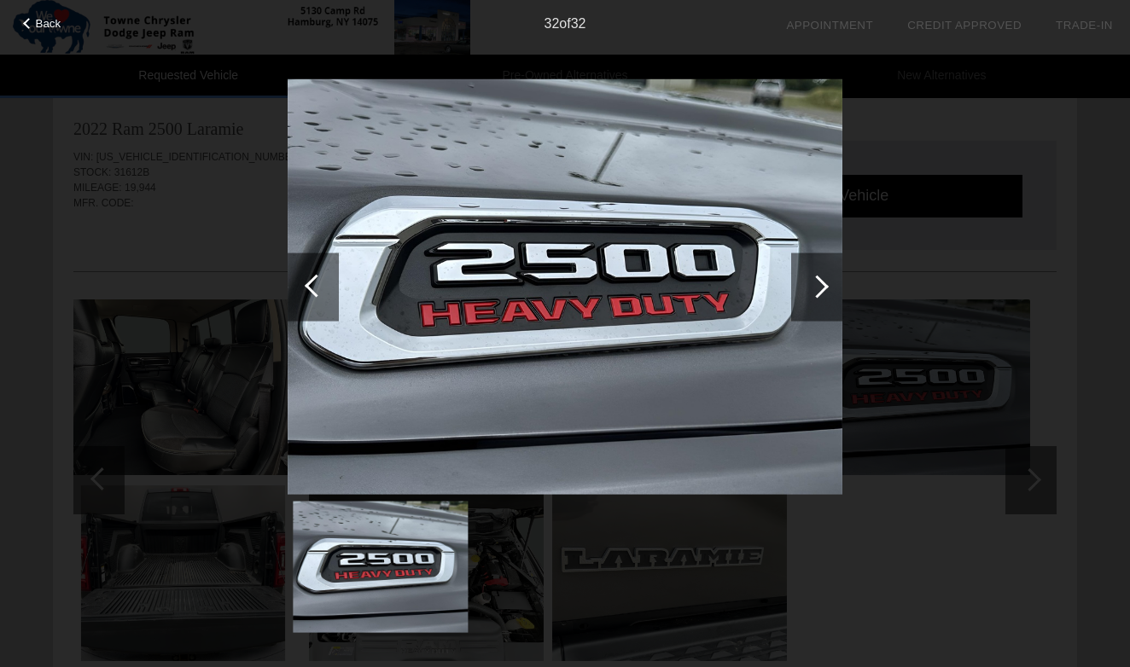
scroll to position [8, 0]
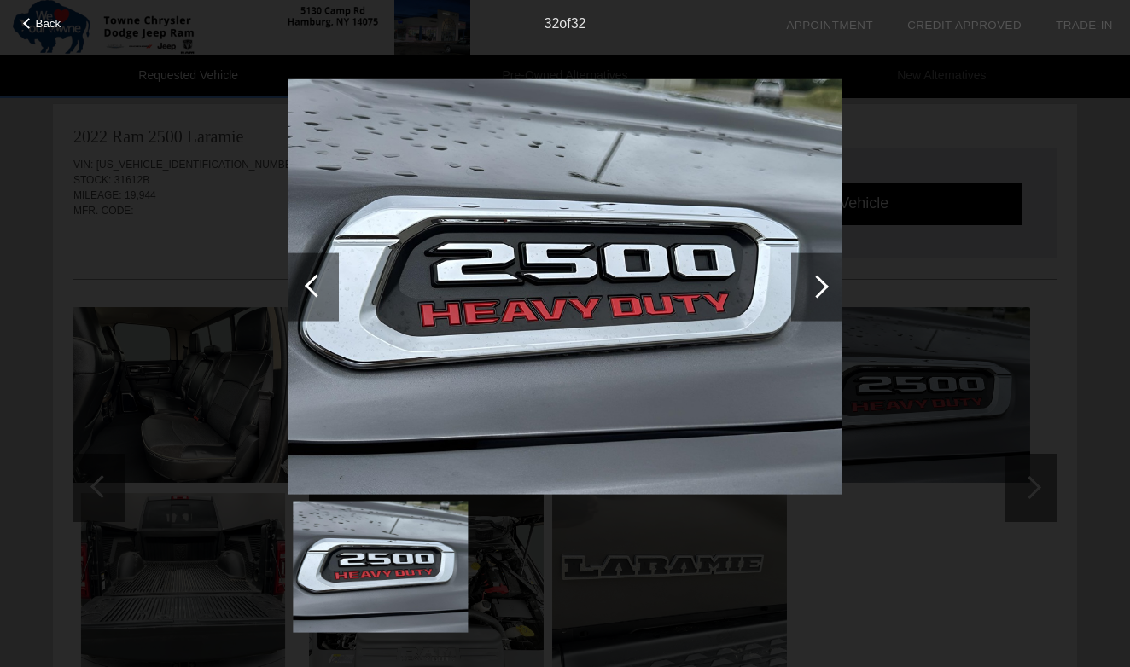
click at [46, 24] on span "Back" at bounding box center [49, 23] width 26 height 13
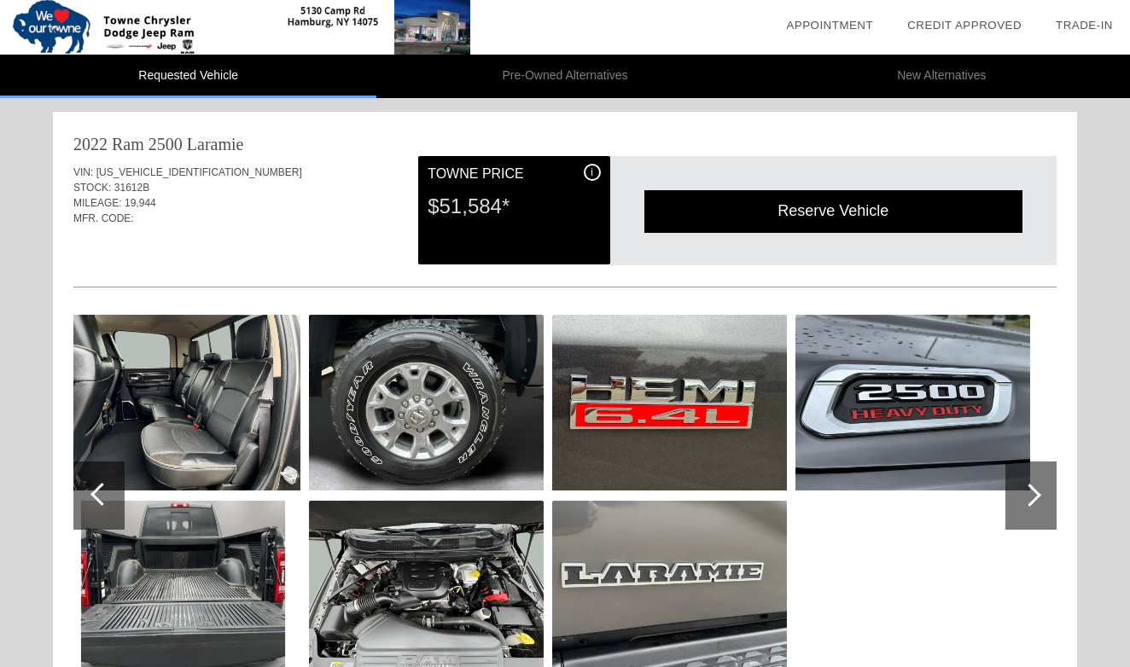
scroll to position [0, 0]
click at [173, 240] on div "Quoted on [DATE] 10:43:53 AM" at bounding box center [564, 249] width 983 height 27
click at [968, 26] on link "Credit Approved" at bounding box center [964, 25] width 114 height 13
click at [1071, 22] on link "Trade-In" at bounding box center [1083, 25] width 57 height 13
click at [139, 183] on span "31612B" at bounding box center [131, 188] width 35 height 12
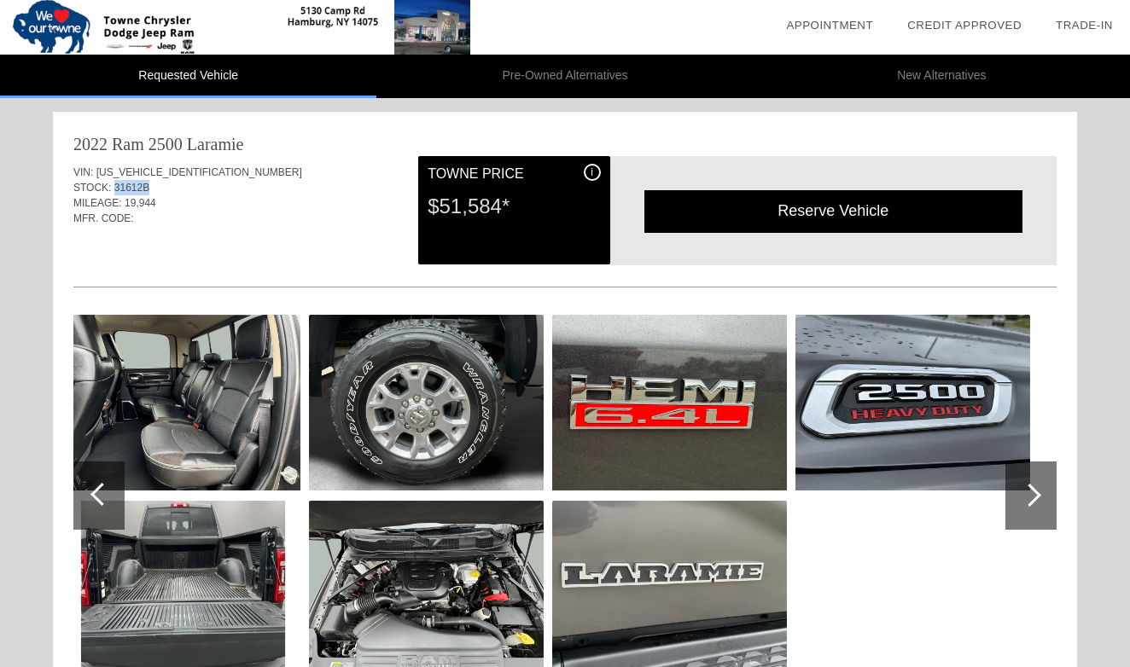
click at [139, 183] on span "31612B" at bounding box center [131, 188] width 35 height 12
copy span "31612B"
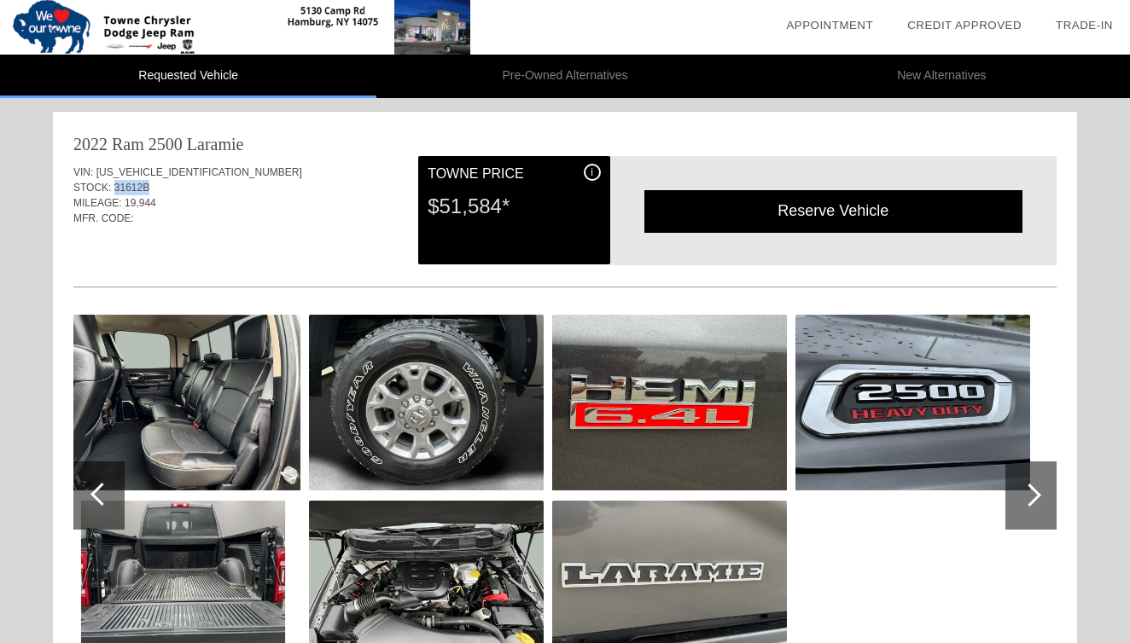
click at [171, 166] on span "[US_VEHICLE_IDENTIFICATION_NUMBER]" at bounding box center [199, 172] width 206 height 12
copy span "[US_VEHICLE_IDENTIFICATION_NUMBER]"
